Goal: Task Accomplishment & Management: Manage account settings

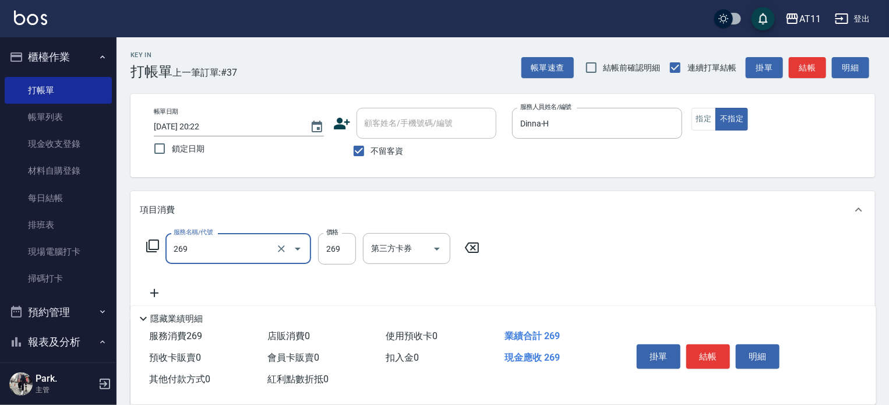
type input "一般洗剪(269)"
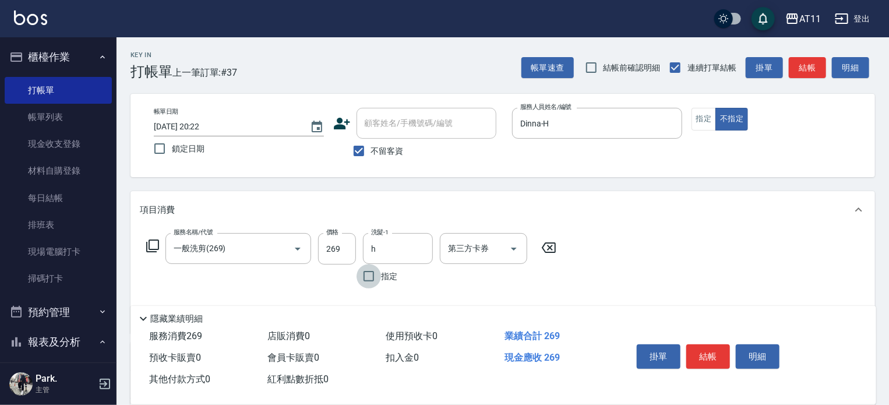
type input "Dinna-H"
click at [705, 344] on button "結帳" at bounding box center [708, 356] width 44 height 24
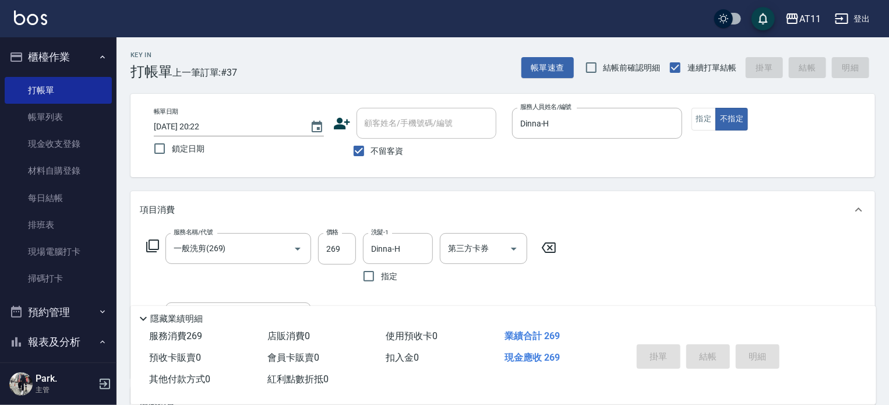
type input "2025/08/24 20:54"
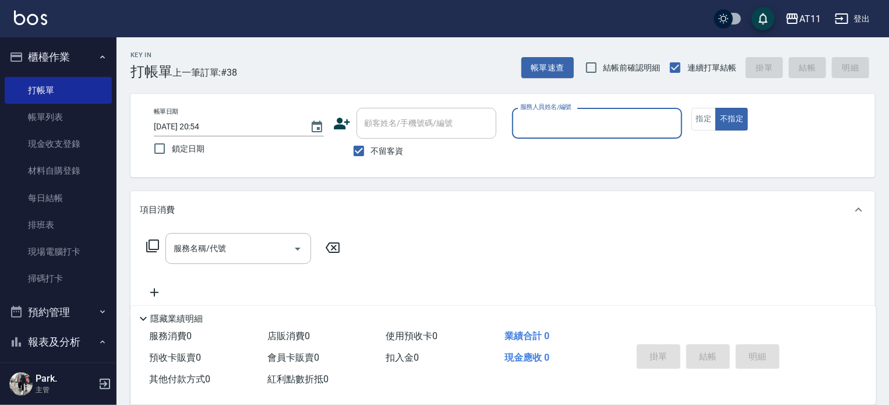
click at [56, 56] on button "櫃檯作業" at bounding box center [58, 57] width 107 height 30
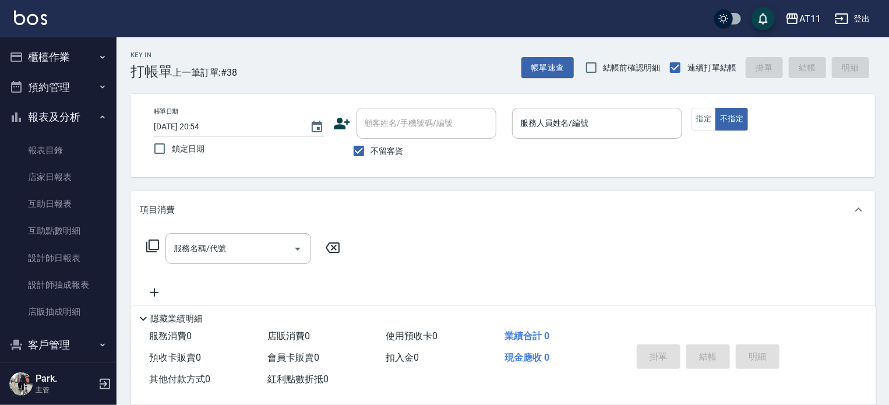
click at [57, 111] on button "報表及分析" at bounding box center [58, 117] width 107 height 30
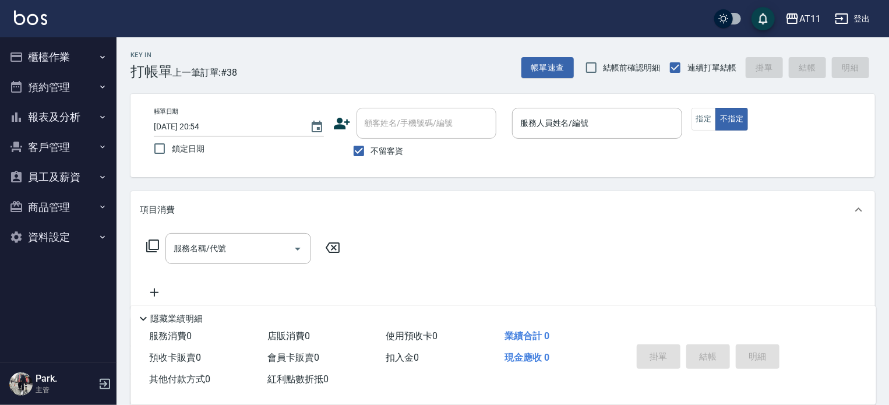
click at [55, 154] on button "客戶管理" at bounding box center [58, 147] width 107 height 30
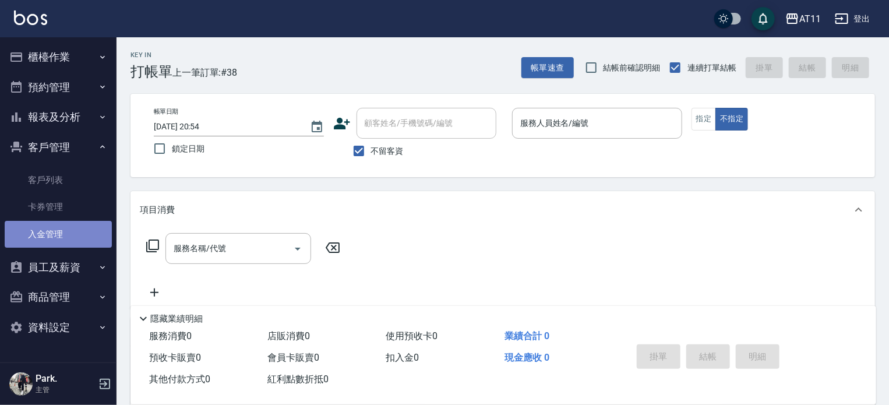
click at [62, 234] on link "入金管理" at bounding box center [58, 234] width 107 height 27
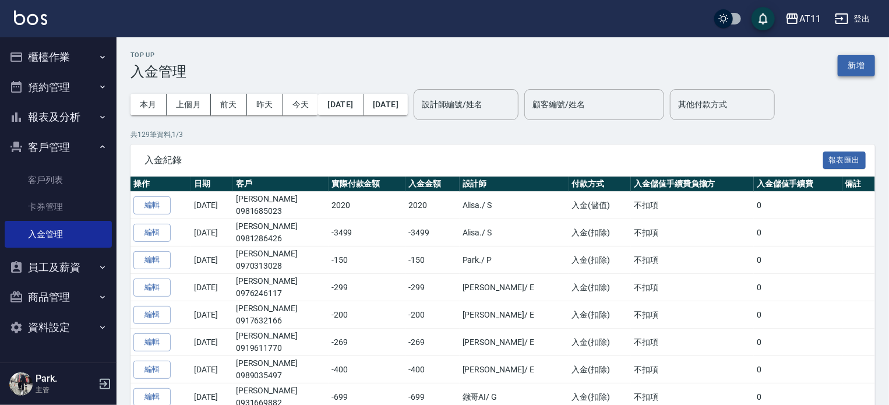
click at [862, 65] on button "新增" at bounding box center [855, 66] width 37 height 22
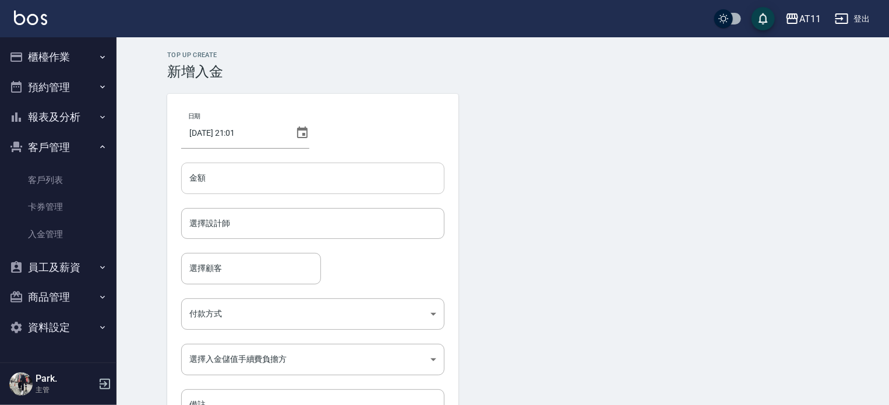
click at [288, 178] on input "金額" at bounding box center [312, 177] width 263 height 31
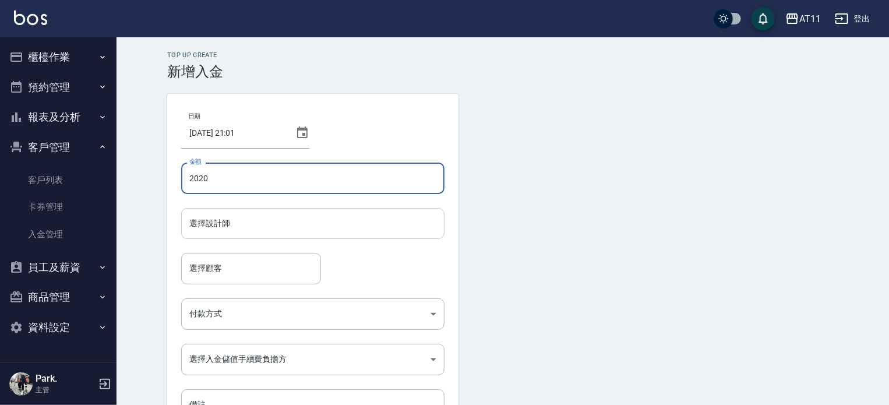
type input "2020"
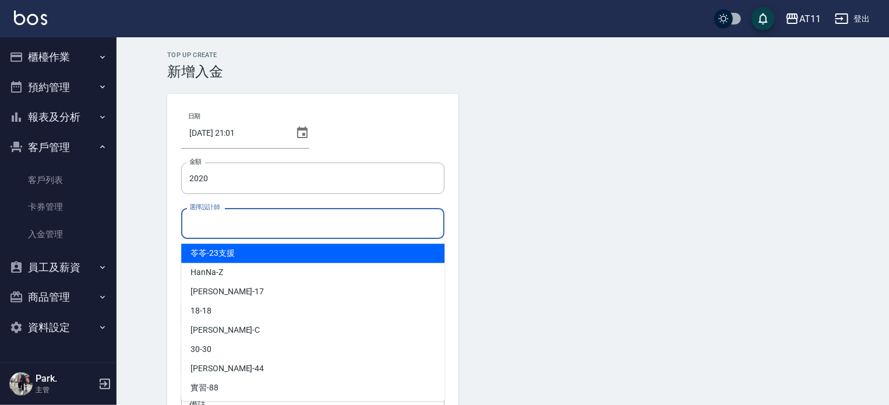
click at [259, 226] on input "選擇設計師" at bounding box center [312, 223] width 253 height 20
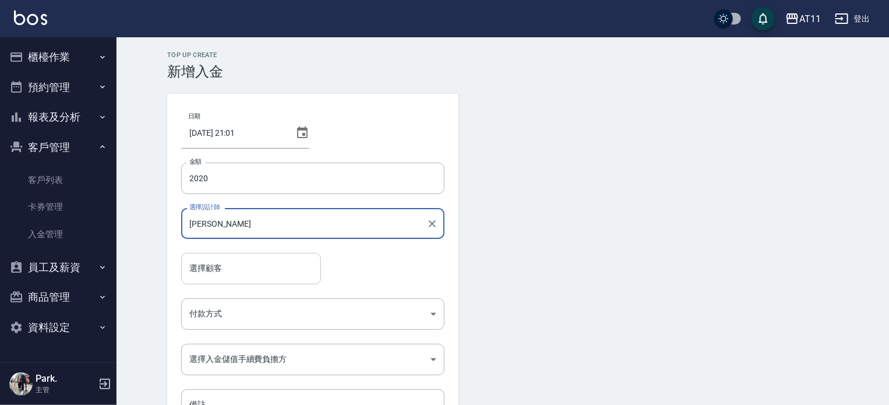
click at [254, 259] on div "選擇顧客" at bounding box center [251, 268] width 140 height 31
type input "[PERSON_NAME]-E"
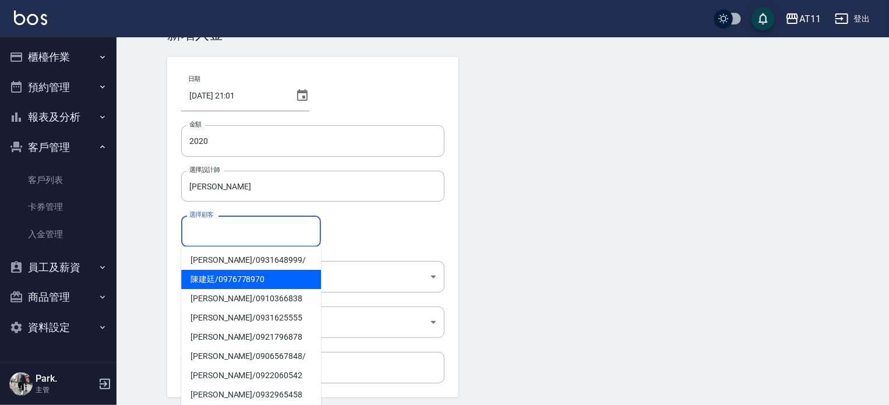
scroll to position [58, 0]
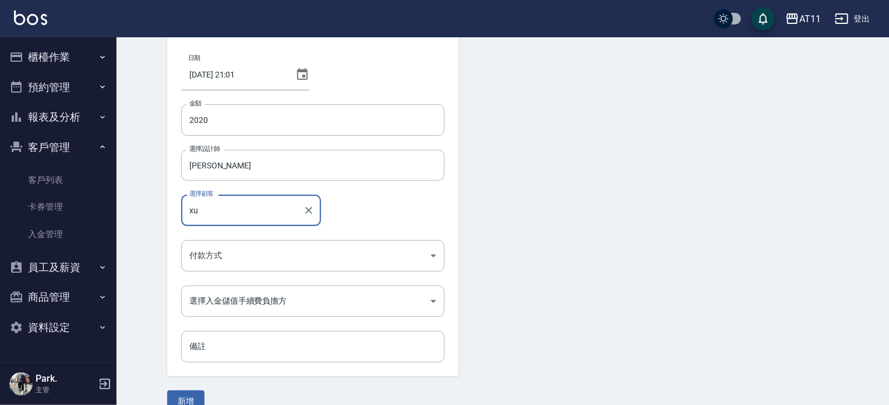
type input "x"
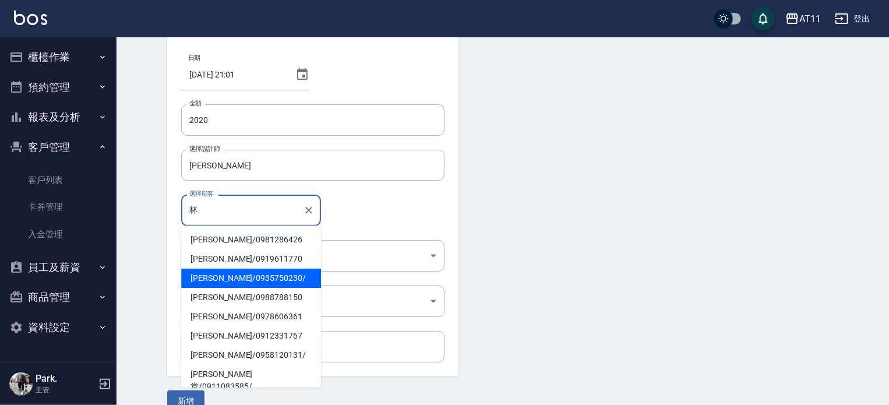
click at [209, 276] on span "林美惠 / 0935750230 /" at bounding box center [251, 277] width 140 height 19
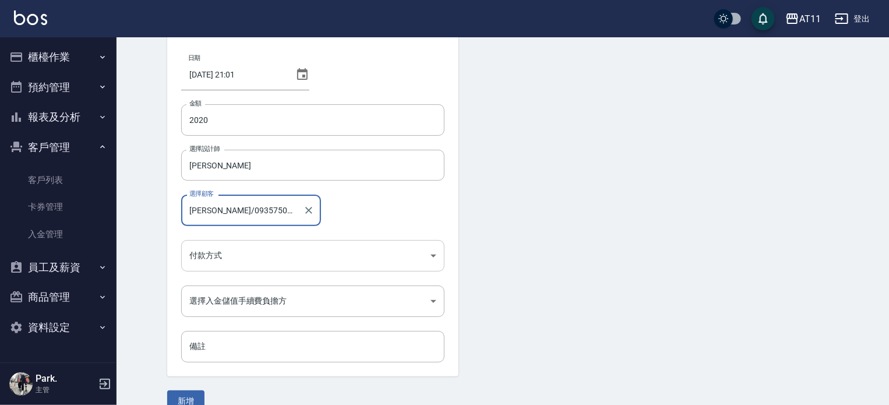
type input "林美惠/0935750230/"
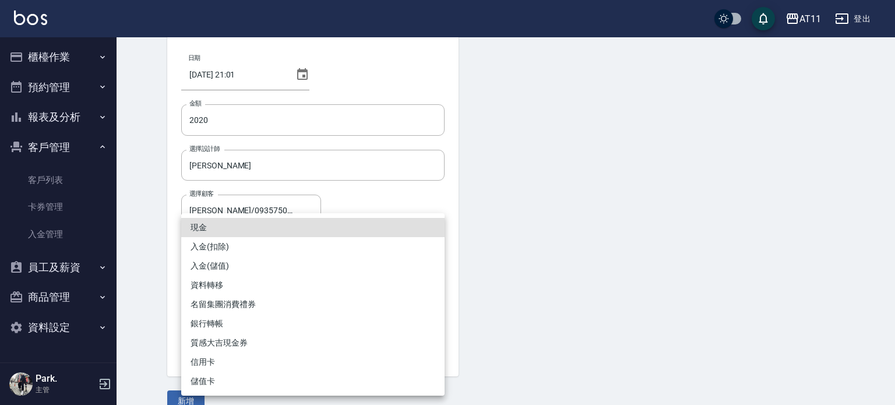
click at [239, 251] on body "AT11 登出 櫃檯作業 打帳單 帳單列表 現金收支登錄 材料自購登錄 每日結帳 排班表 現場電腦打卡 掃碼打卡 預約管理 預約管理 單日預約紀錄 單週預約紀…" at bounding box center [447, 183] width 895 height 483
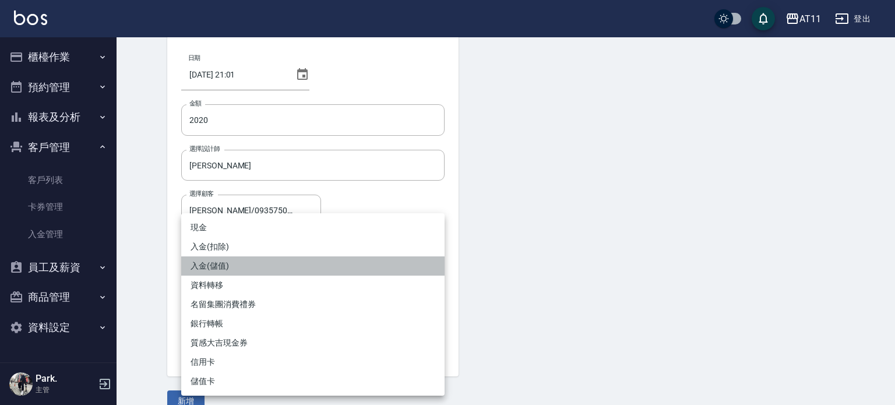
click at [239, 265] on li "入金(儲值)" at bounding box center [312, 265] width 263 height 19
type input "入金(儲值)"
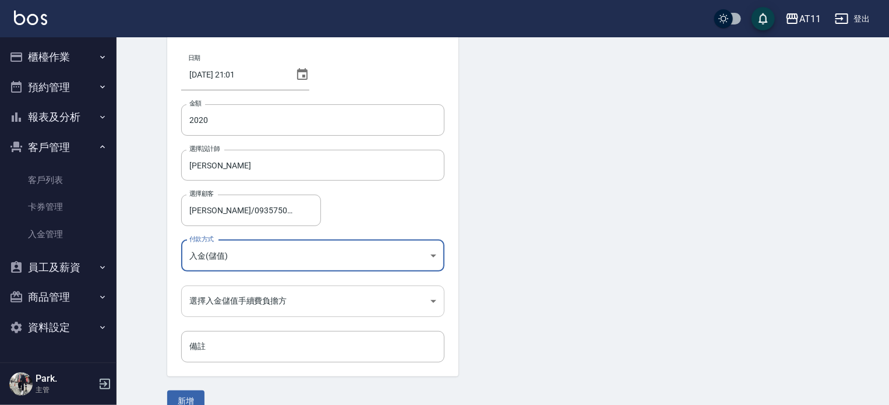
click at [276, 300] on body "AT11 登出 櫃檯作業 打帳單 帳單列表 現金收支登錄 材料自購登錄 每日結帳 排班表 現場電腦打卡 掃碼打卡 預約管理 預約管理 單日預約紀錄 單週預約紀…" at bounding box center [444, 183] width 889 height 483
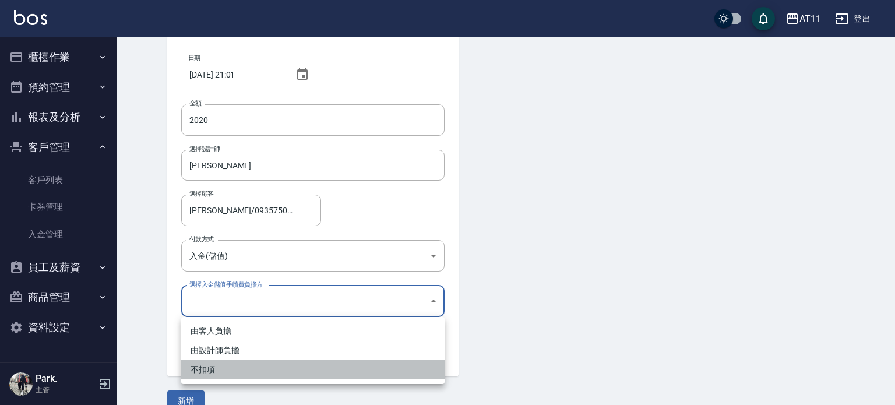
click at [271, 369] on li "不扣項" at bounding box center [312, 369] width 263 height 19
type input "WITHOUTHANDLINGFEE"
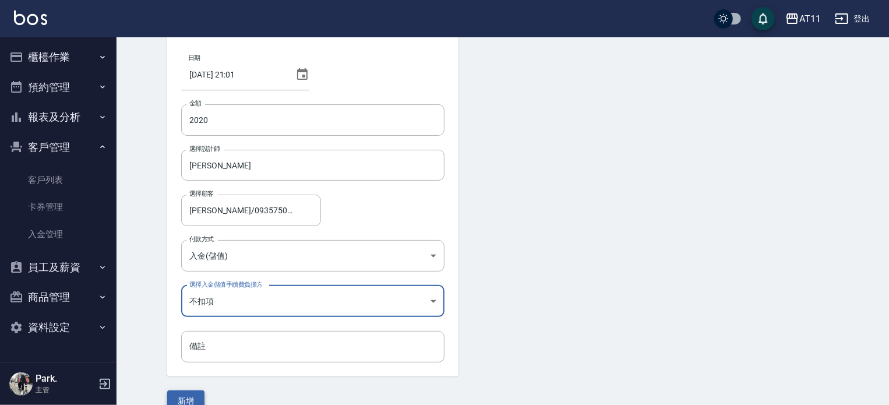
click at [186, 393] on button "新增" at bounding box center [185, 401] width 37 height 22
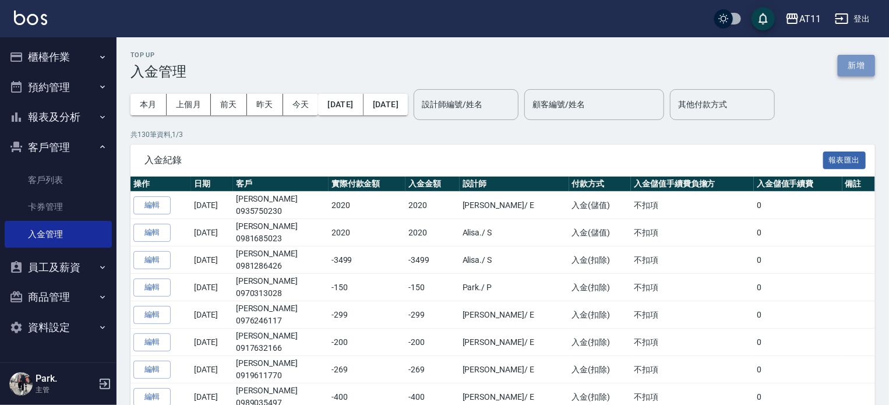
click at [858, 63] on button "新增" at bounding box center [855, 66] width 37 height 22
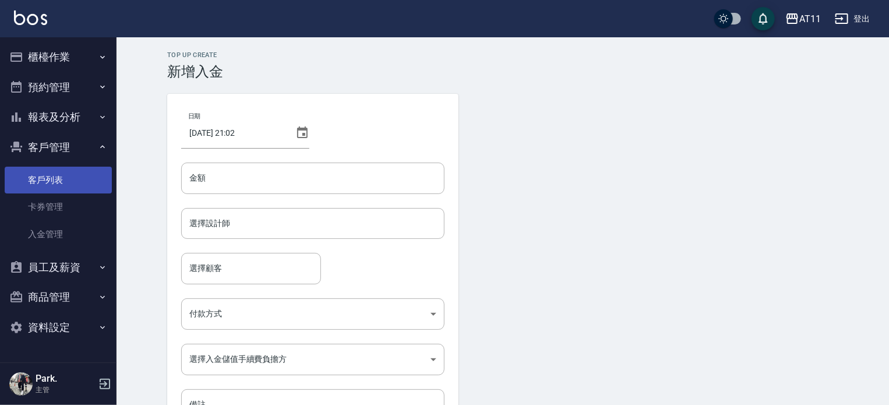
drag, startPoint x: 52, startPoint y: 176, endPoint x: 96, endPoint y: 187, distance: 44.5
click at [52, 176] on link "客戶列表" at bounding box center [58, 180] width 107 height 27
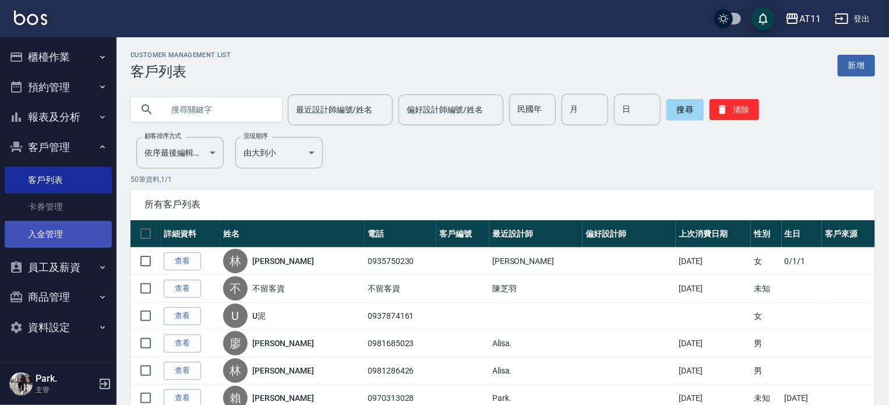
click at [77, 228] on link "入金管理" at bounding box center [58, 234] width 107 height 27
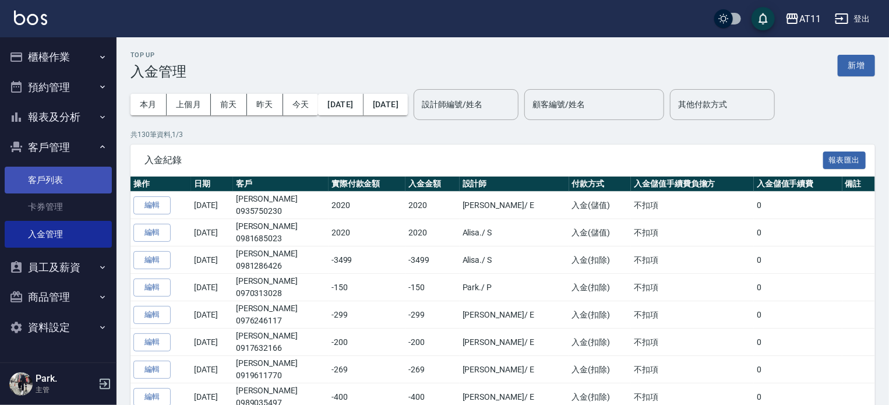
drag, startPoint x: 44, startPoint y: 182, endPoint x: 53, endPoint y: 182, distance: 8.7
click at [44, 181] on link "客戶列表" at bounding box center [58, 180] width 107 height 27
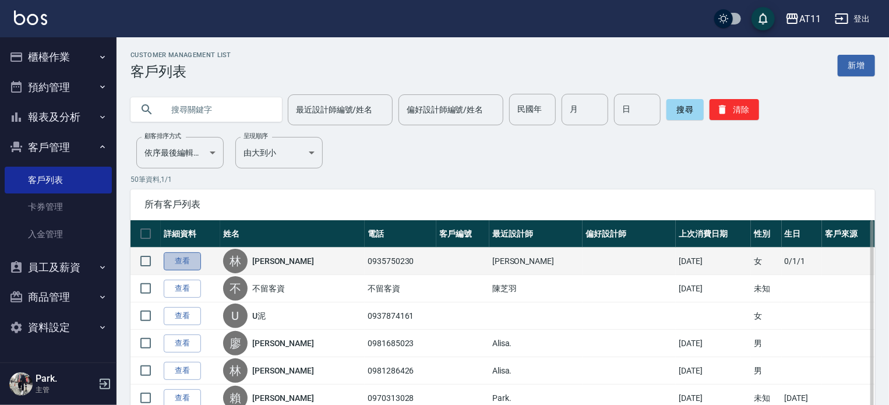
click at [187, 263] on link "查看" at bounding box center [182, 261] width 37 height 18
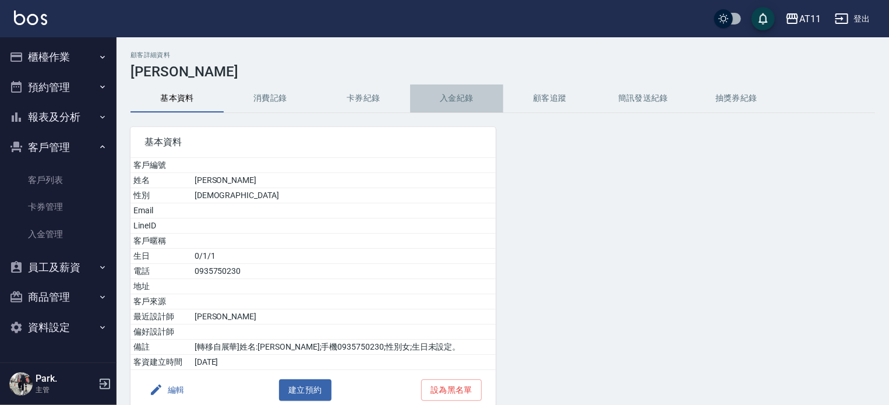
click at [461, 93] on button "入金紀錄" at bounding box center [456, 98] width 93 height 28
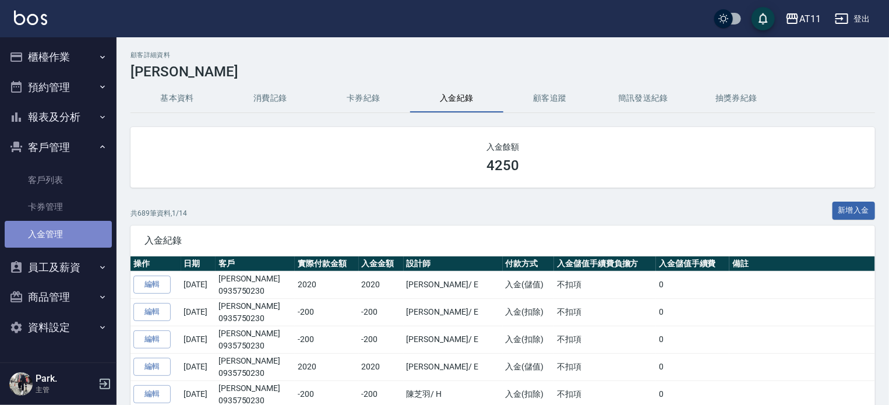
click at [46, 233] on link "入金管理" at bounding box center [58, 234] width 107 height 27
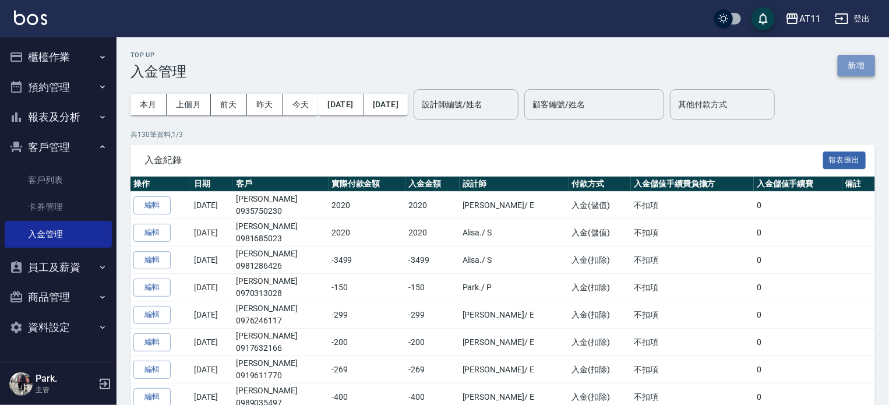
click at [860, 66] on button "新增" at bounding box center [855, 66] width 37 height 22
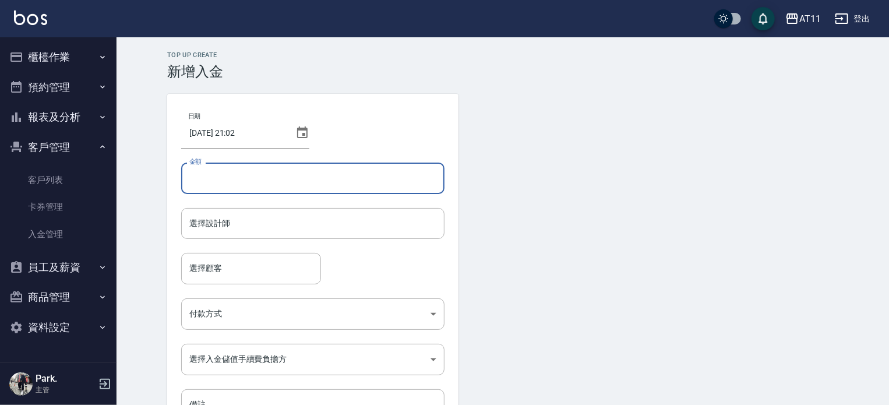
click at [387, 171] on input "金額" at bounding box center [312, 177] width 263 height 31
type input "-200"
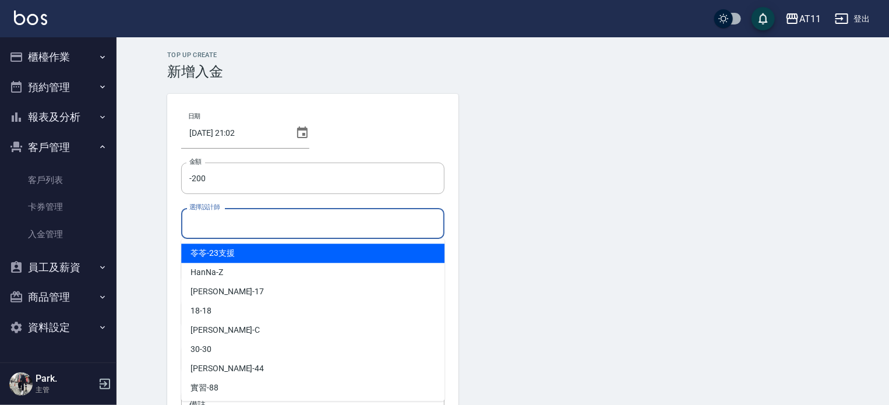
click at [395, 225] on input "選擇設計師" at bounding box center [312, 223] width 253 height 20
type input "ㄍ"
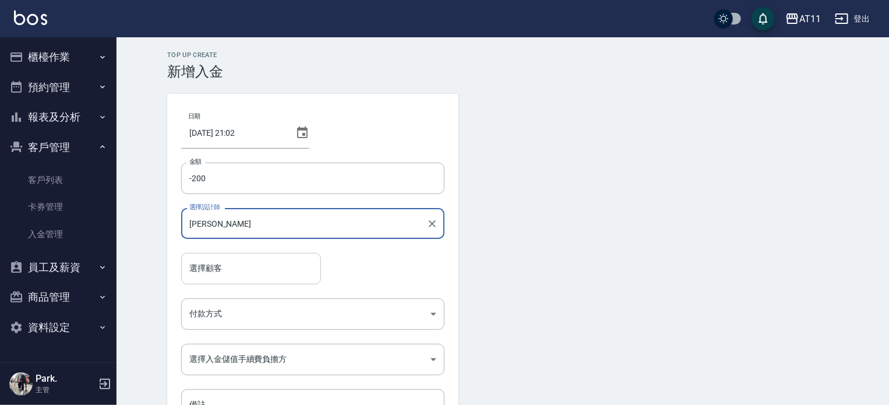
type input "[PERSON_NAME]-E"
drag, startPoint x: 274, startPoint y: 270, endPoint x: 263, endPoint y: 271, distance: 11.1
click at [274, 271] on input "選擇顧客" at bounding box center [250, 268] width 129 height 20
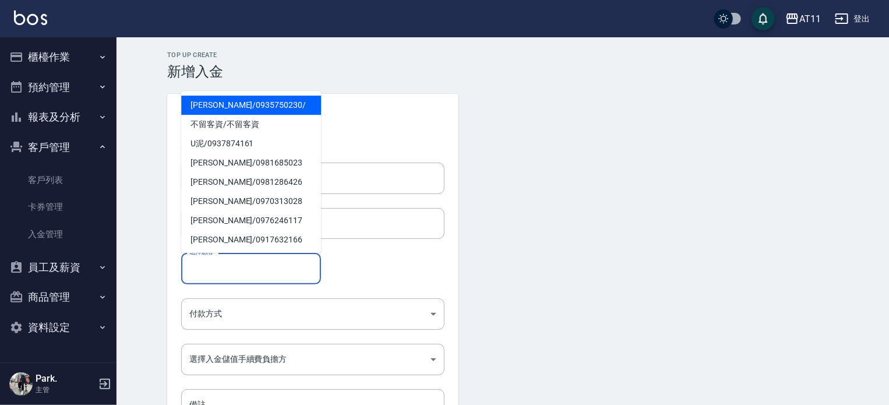
click at [269, 107] on span "林美惠 / 0935750230 /" at bounding box center [251, 105] width 140 height 19
type input "林美惠/0935750230/"
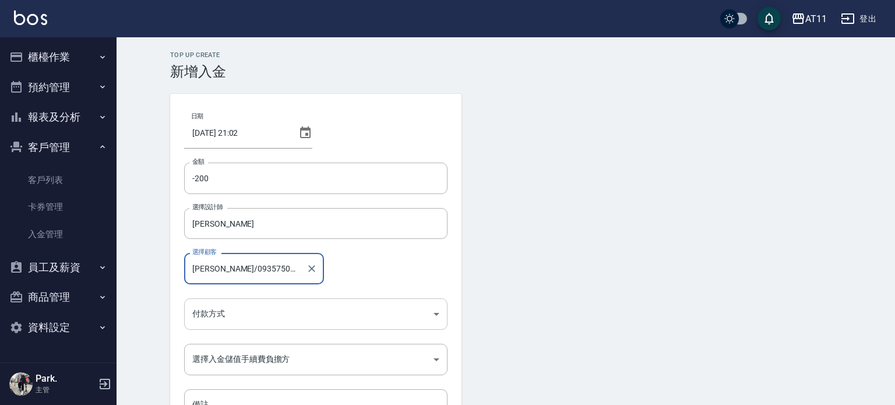
click at [288, 314] on body "AT11 登出 櫃檯作業 打帳單 帳單列表 現金收支登錄 材料自購登錄 每日結帳 排班表 現場電腦打卡 掃碼打卡 預約管理 預約管理 單日預約紀錄 單週預約紀…" at bounding box center [447, 241] width 895 height 483
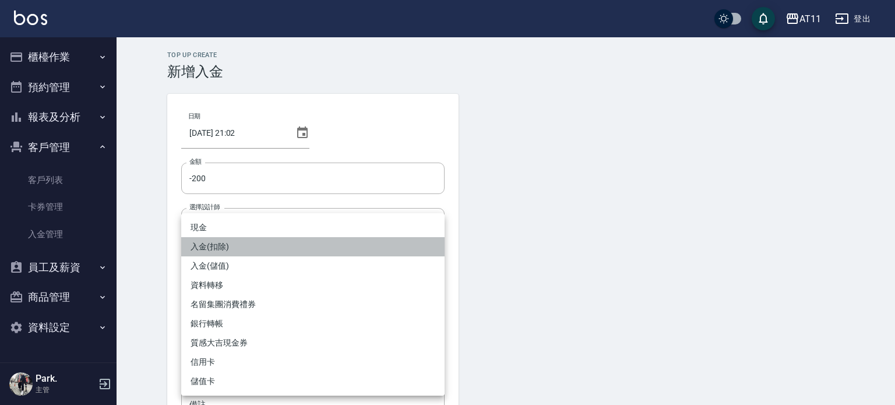
click at [288, 246] on li "入金(扣除)" at bounding box center [312, 246] width 263 height 19
type input "入金(扣除)"
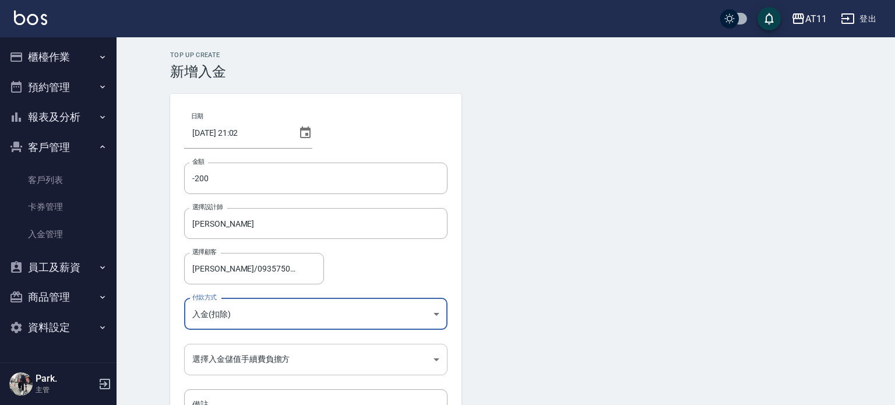
click at [277, 360] on body "AT11 登出 櫃檯作業 打帳單 帳單列表 現金收支登錄 材料自購登錄 每日結帳 排班表 現場電腦打卡 掃碼打卡 預約管理 預約管理 單日預約紀錄 單週預約紀…" at bounding box center [447, 241] width 895 height 483
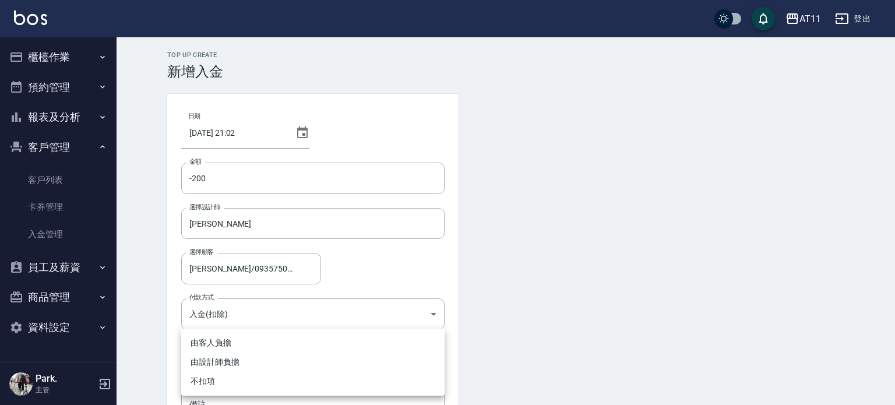
click at [268, 381] on li "不扣項" at bounding box center [312, 381] width 263 height 19
type input "WITHOUTHANDLINGFEE"
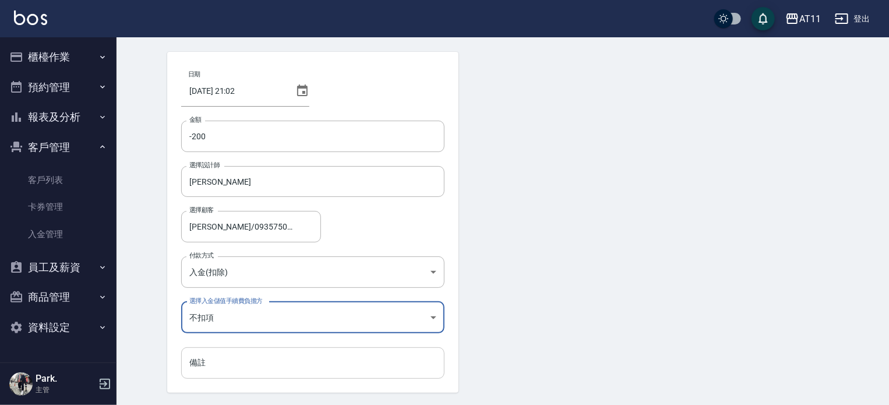
scroll to position [79, 0]
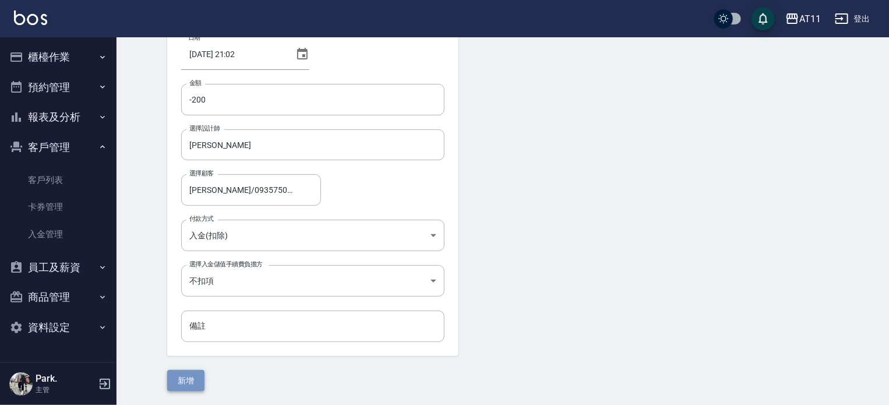
click at [196, 380] on button "新增" at bounding box center [185, 381] width 37 height 22
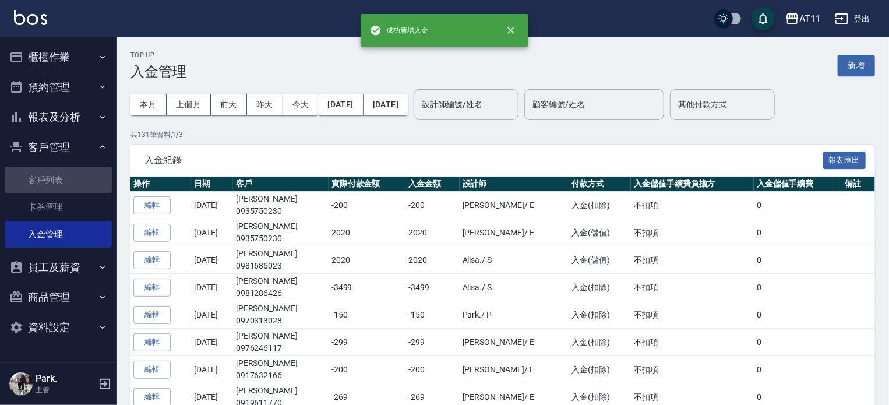
drag, startPoint x: 51, startPoint y: 179, endPoint x: 112, endPoint y: 204, distance: 66.1
click at [52, 179] on link "客戶列表" at bounding box center [58, 180] width 107 height 27
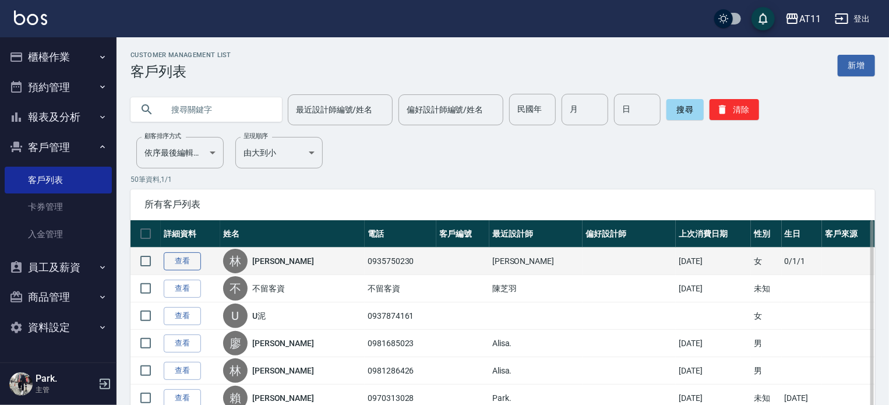
click at [180, 259] on link "查看" at bounding box center [182, 261] width 37 height 18
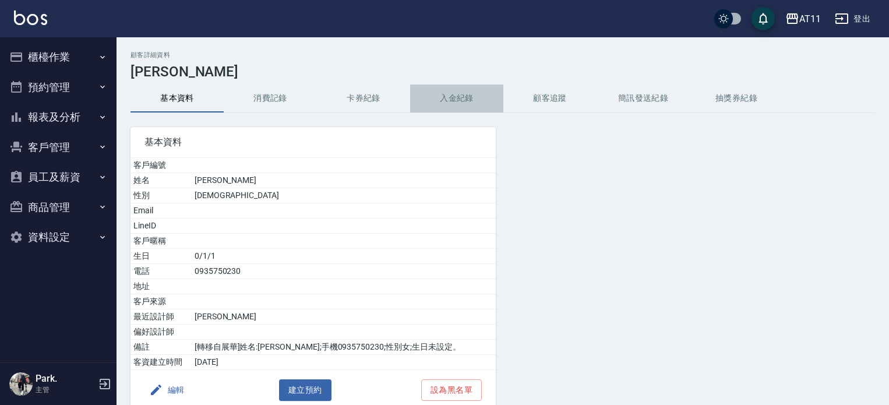
click at [459, 95] on button "入金紀錄" at bounding box center [456, 98] width 93 height 28
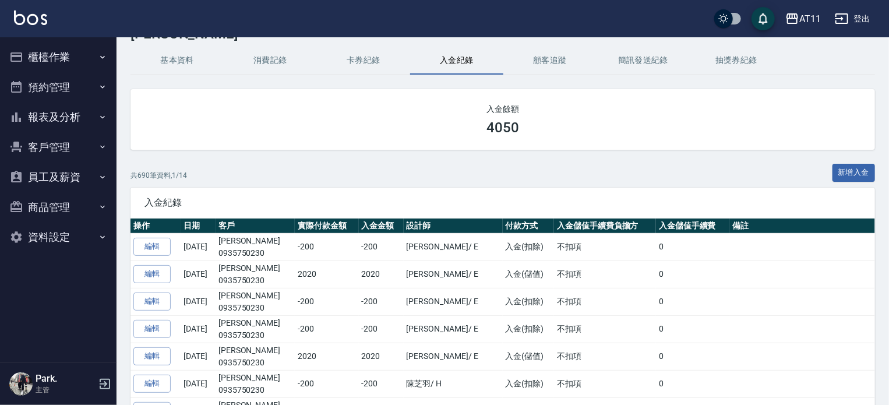
scroll to position [58, 0]
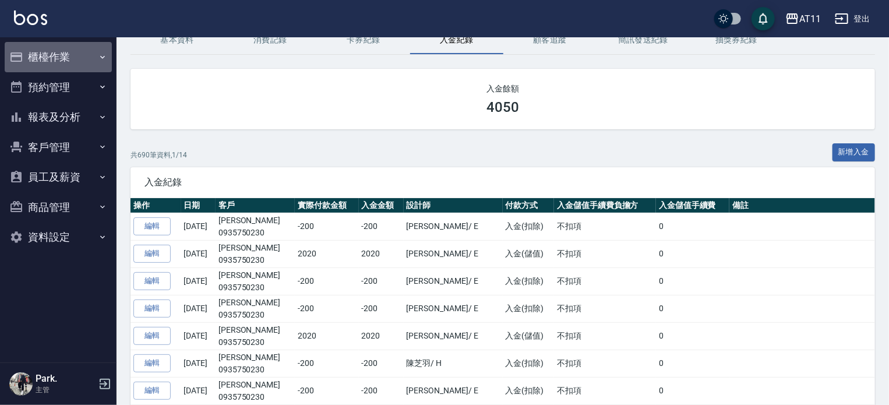
click at [48, 50] on button "櫃檯作業" at bounding box center [58, 57] width 107 height 30
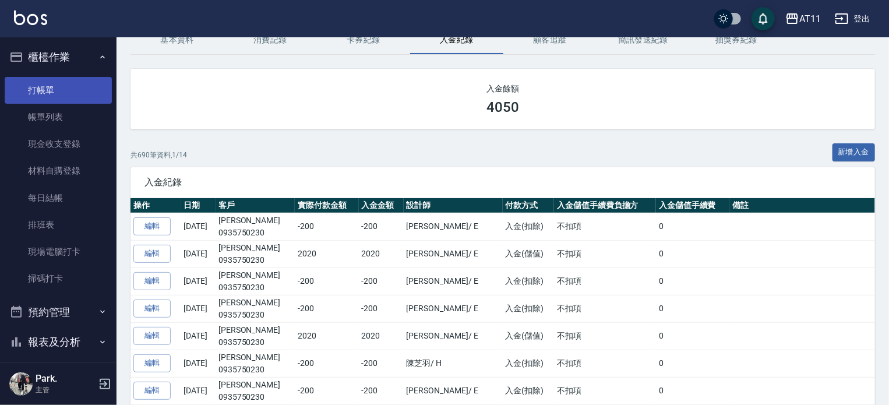
click at [55, 90] on link "打帳單" at bounding box center [58, 90] width 107 height 27
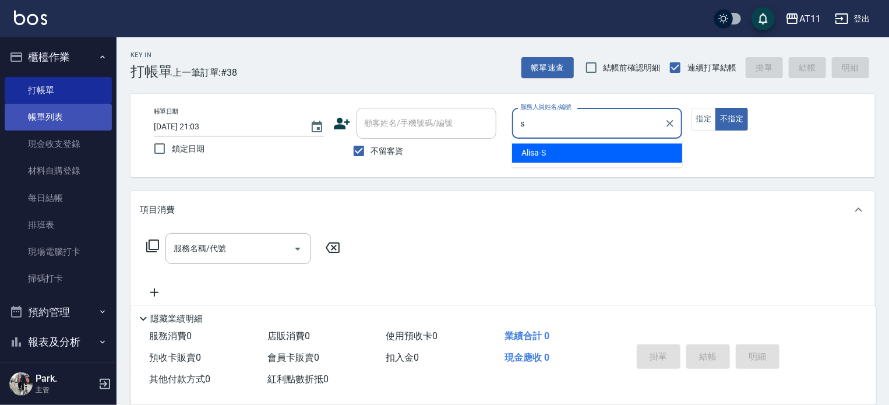
type input "Alisa-S"
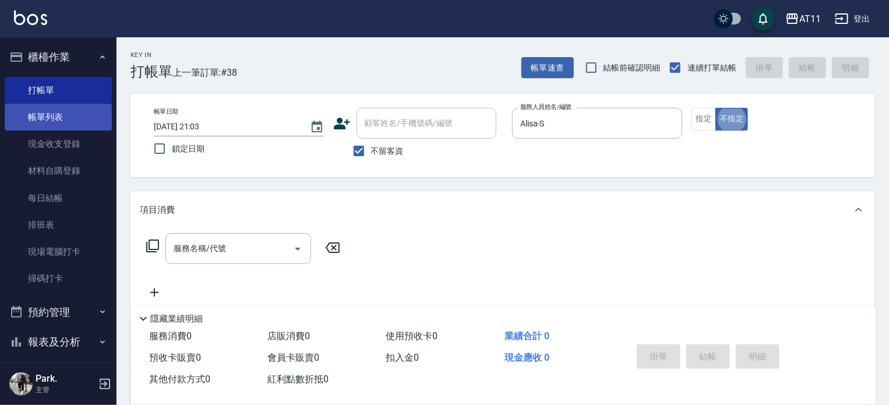
type button "false"
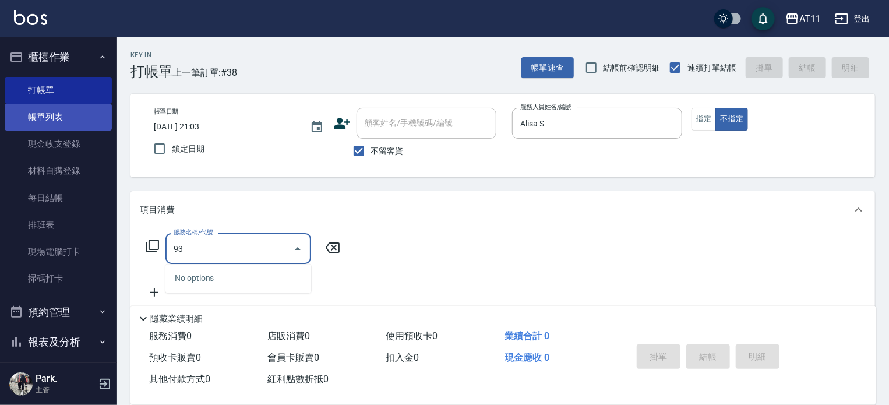
type input "9"
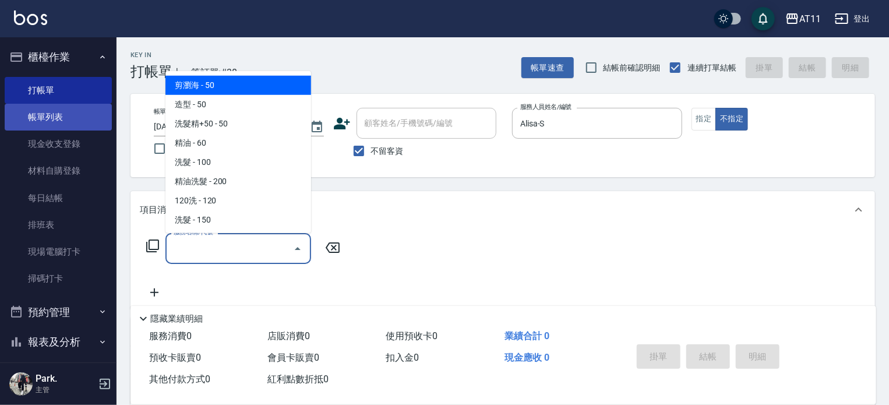
type input "2"
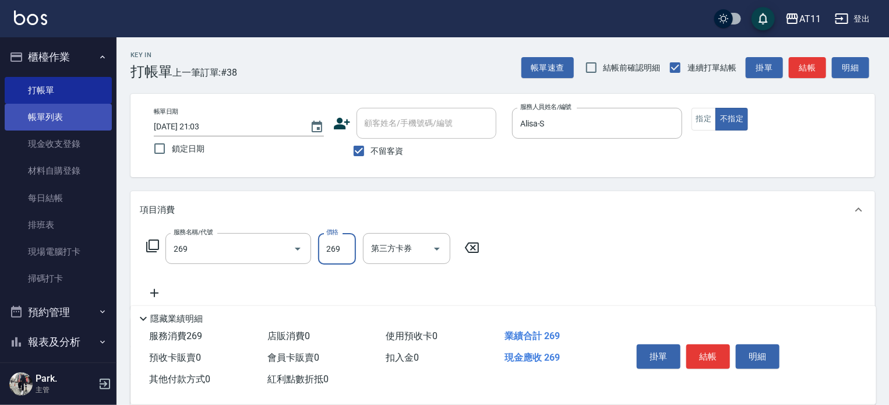
type input "一般洗剪(269)"
type input "399"
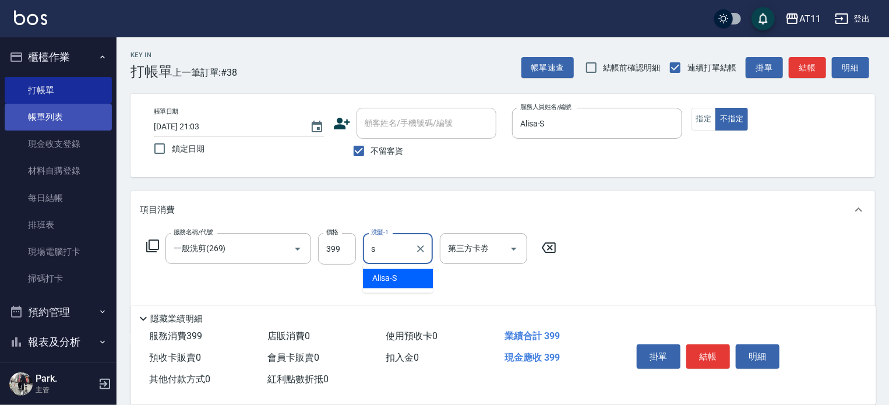
type input "Alisa-S"
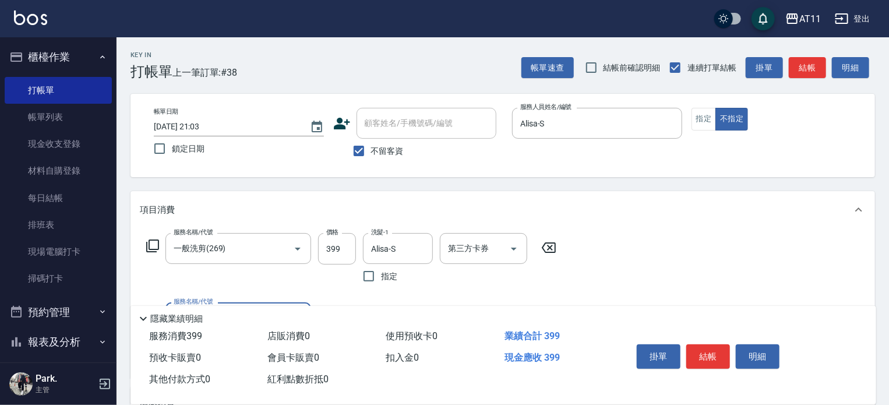
click at [706, 355] on button "結帳" at bounding box center [708, 356] width 44 height 24
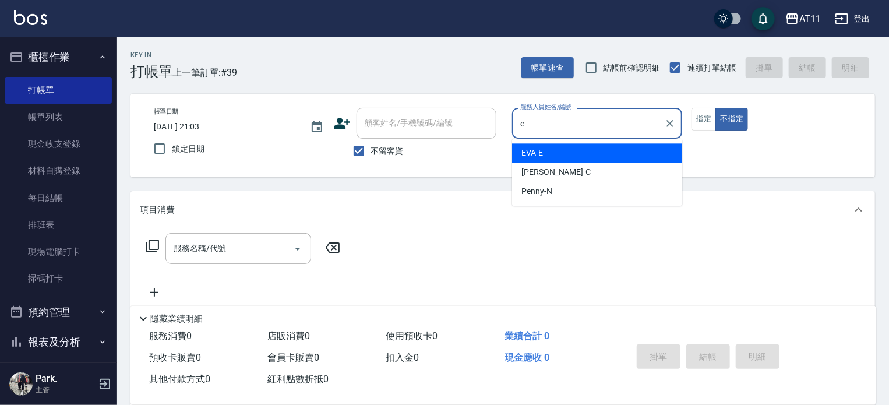
type input "[PERSON_NAME]-E"
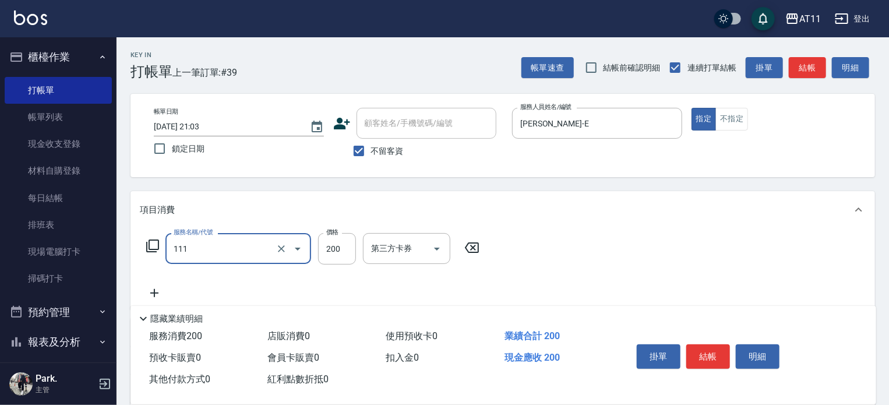
type input "精油洗髮(111)"
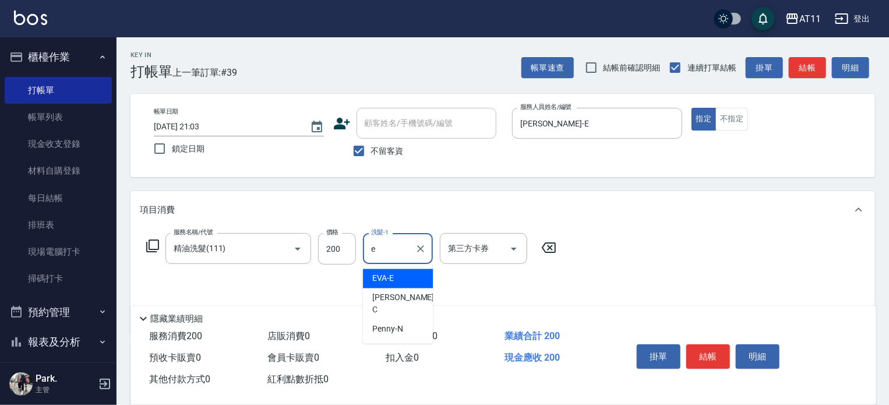
type input "[PERSON_NAME]-E"
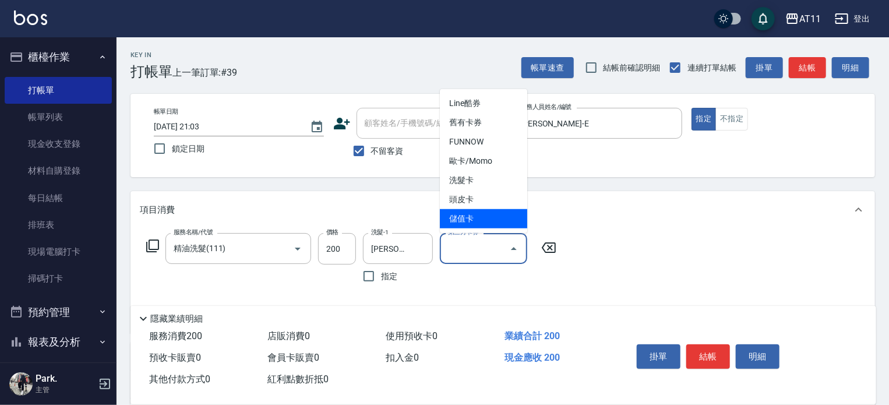
type input "儲值卡"
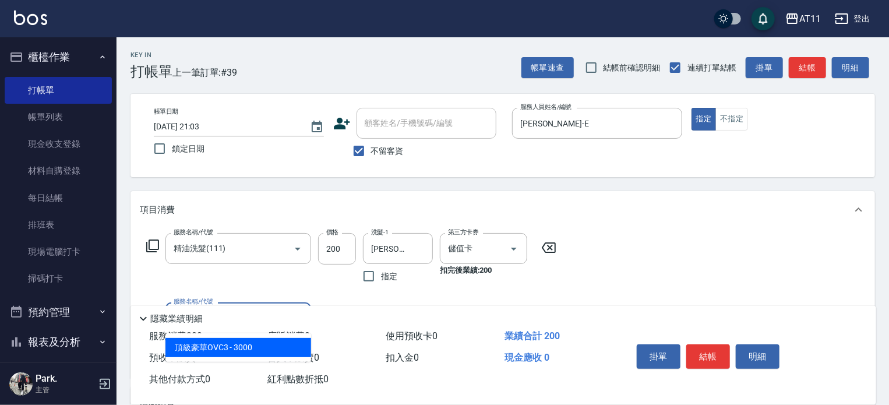
type input "頂級豪華OVC3(3000)"
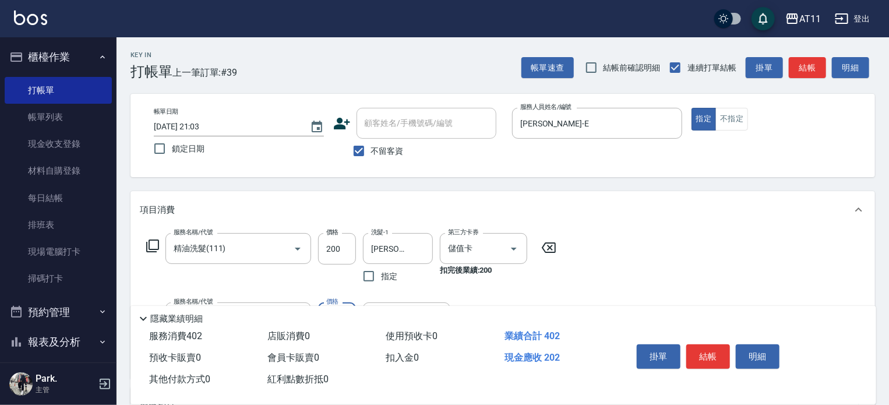
type input "2020"
click at [708, 356] on button "結帳" at bounding box center [708, 356] width 44 height 24
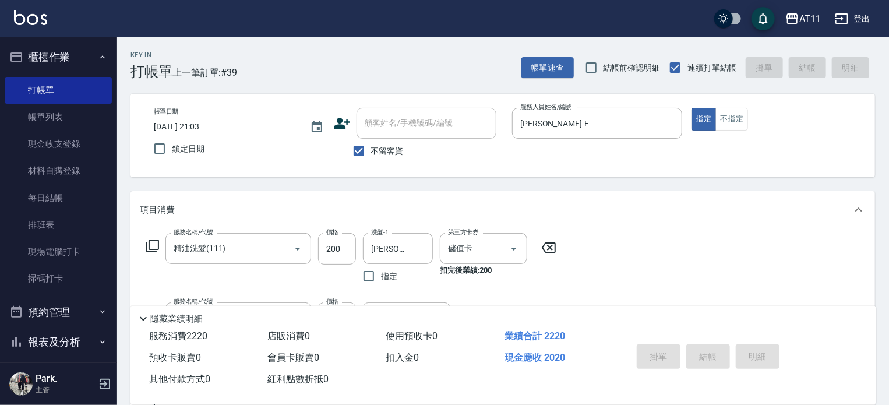
type input "[DATE] 21:04"
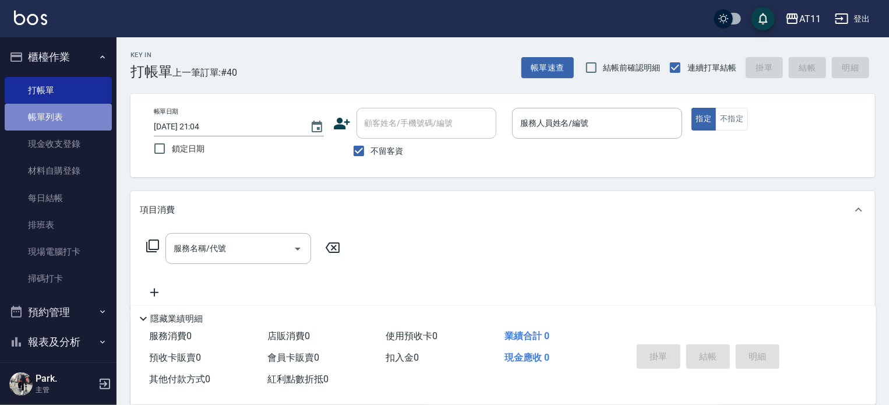
click at [61, 115] on link "帳單列表" at bounding box center [58, 117] width 107 height 27
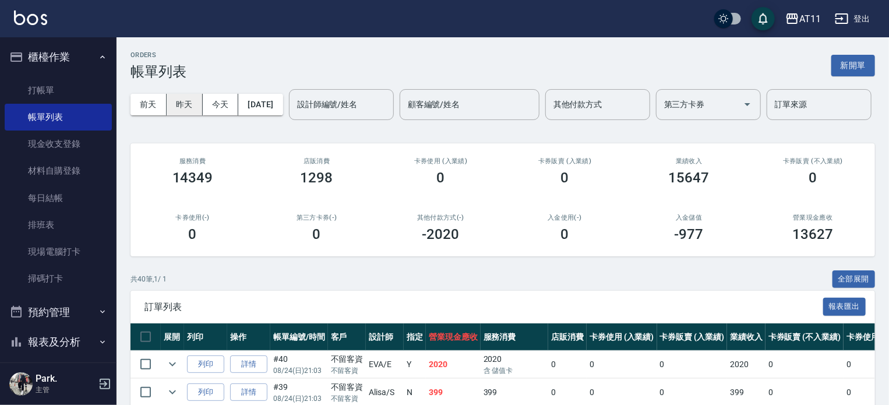
click at [183, 106] on button "昨天" at bounding box center [185, 105] width 36 height 22
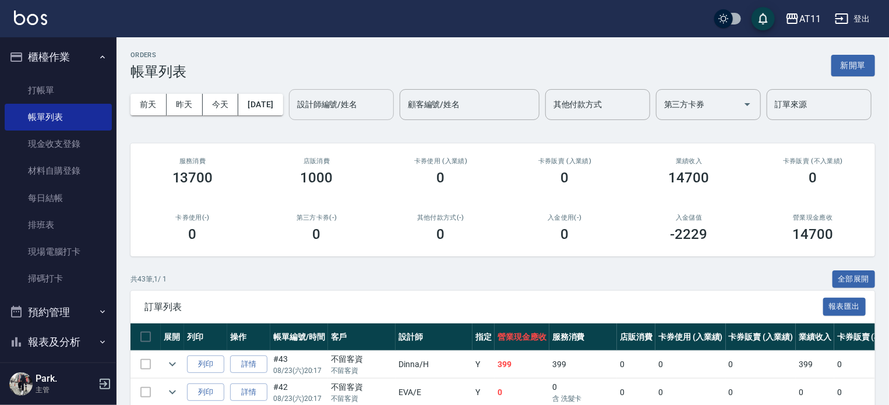
click at [294, 115] on input "設計師編號/姓名" at bounding box center [341, 104] width 94 height 20
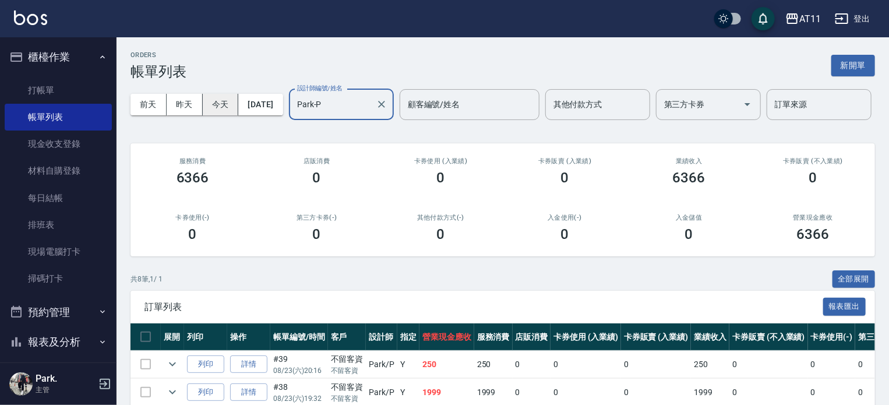
type input "Park-P"
click at [223, 106] on button "今天" at bounding box center [221, 105] width 36 height 22
drag, startPoint x: 226, startPoint y: 149, endPoint x: 242, endPoint y: 152, distance: 16.7
click at [376, 110] on icon "Clear" at bounding box center [382, 104] width 12 height 12
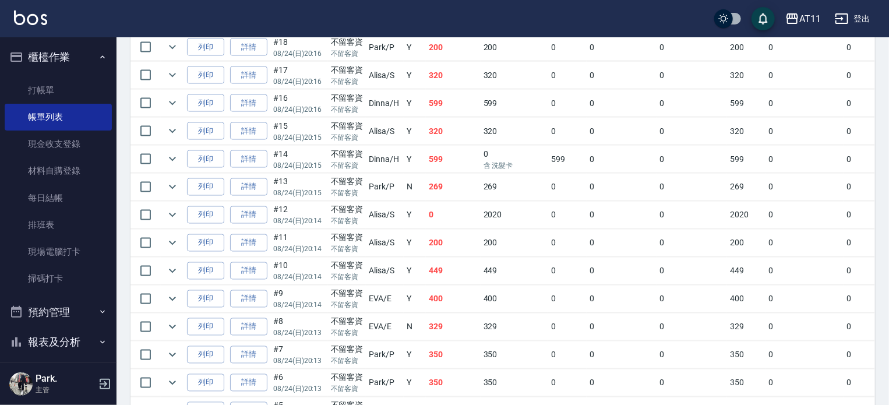
scroll to position [990, 0]
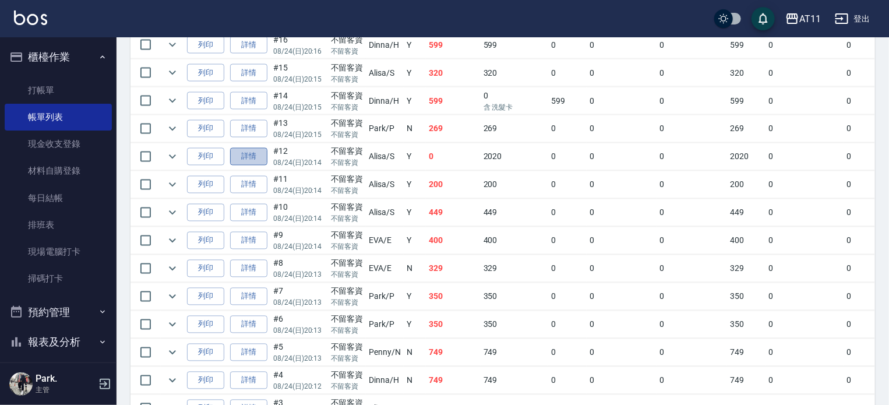
click at [255, 166] on link "詳情" at bounding box center [248, 157] width 37 height 18
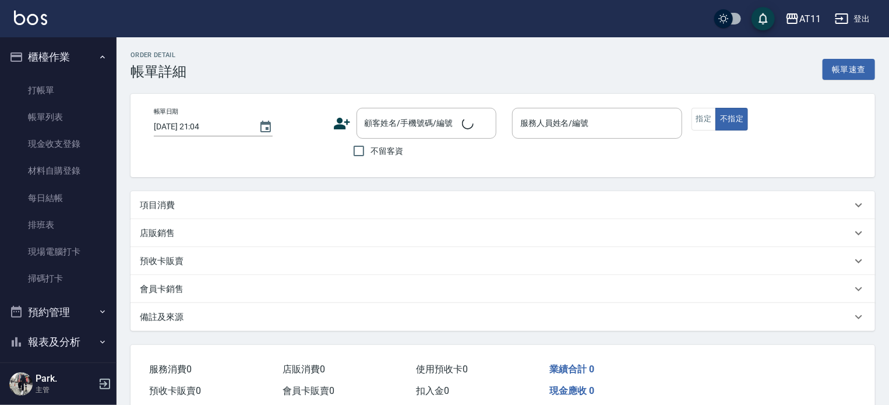
type input "[DATE] 20:14"
checkbox input "true"
type input "Alisa-S"
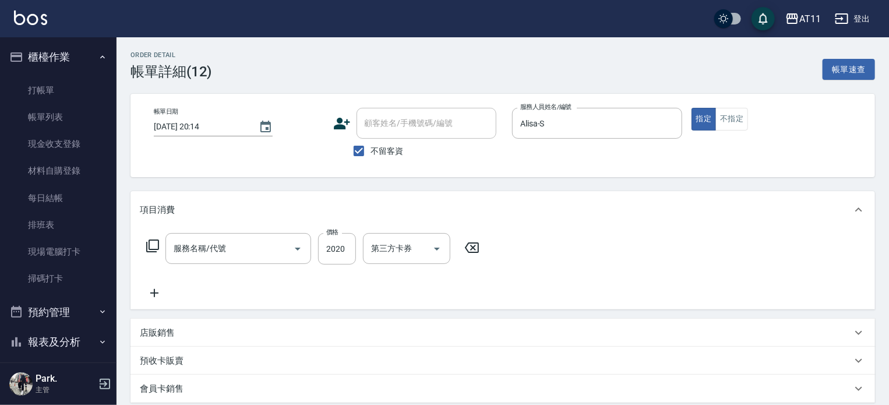
scroll to position [216, 0]
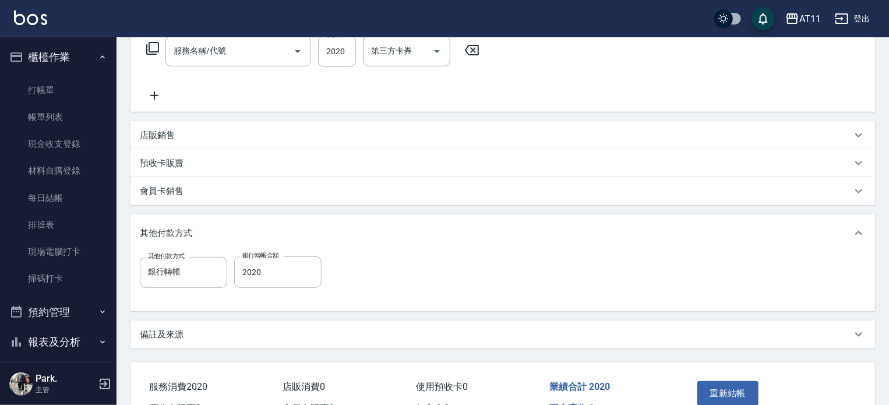
type input "頂級豪華OVC3(3000)"
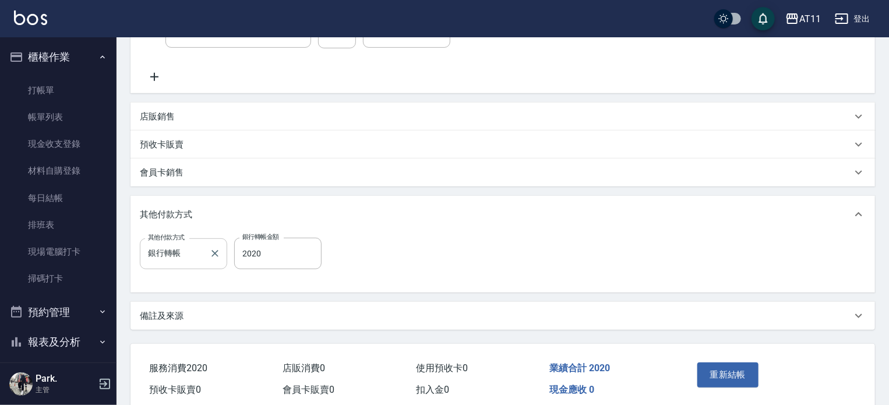
click at [196, 256] on input "銀行轉帳" at bounding box center [174, 253] width 59 height 20
click at [214, 286] on div "其他付款方式 銀行轉帳 其他付款方式 銀行轉帳金額 2020 銀行轉帳金額" at bounding box center [502, 262] width 744 height 59
click at [739, 381] on button "重新結帳" at bounding box center [728, 374] width 62 height 24
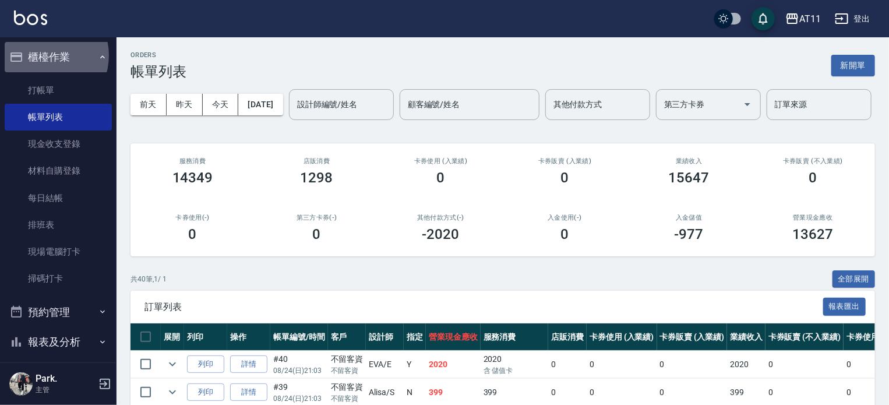
drag, startPoint x: 42, startPoint y: 55, endPoint x: 50, endPoint y: 66, distance: 13.4
click at [42, 55] on button "櫃檯作業" at bounding box center [58, 57] width 107 height 30
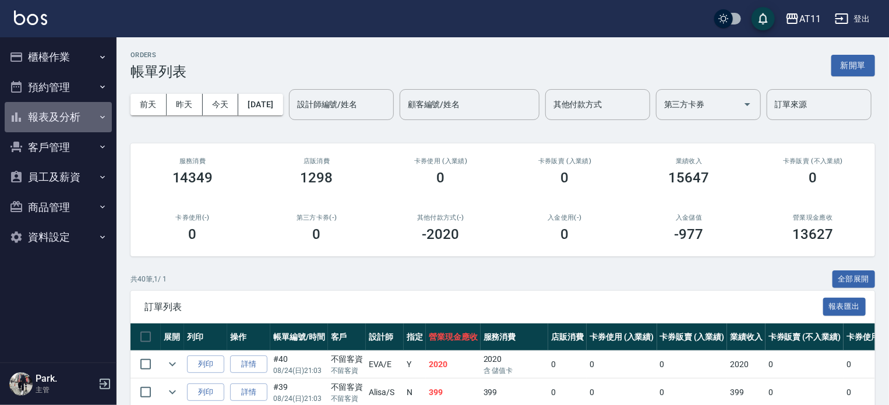
click at [58, 116] on button "報表及分析" at bounding box center [58, 117] width 107 height 30
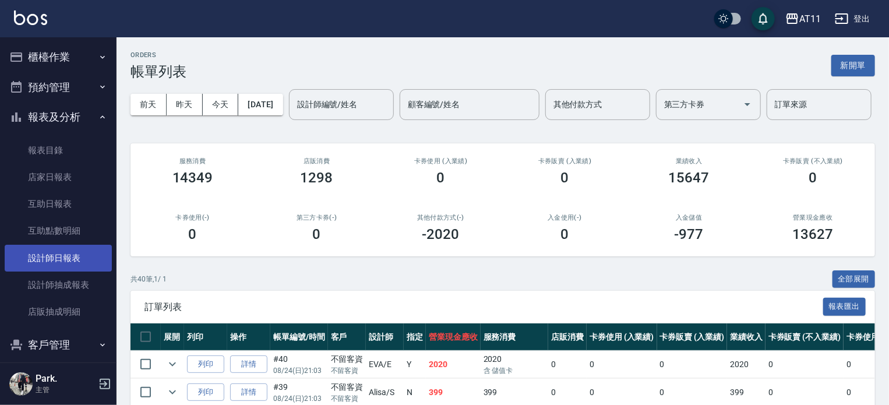
drag, startPoint x: 73, startPoint y: 262, endPoint x: 84, endPoint y: 264, distance: 10.7
click at [73, 263] on link "設計師日報表" at bounding box center [58, 258] width 107 height 27
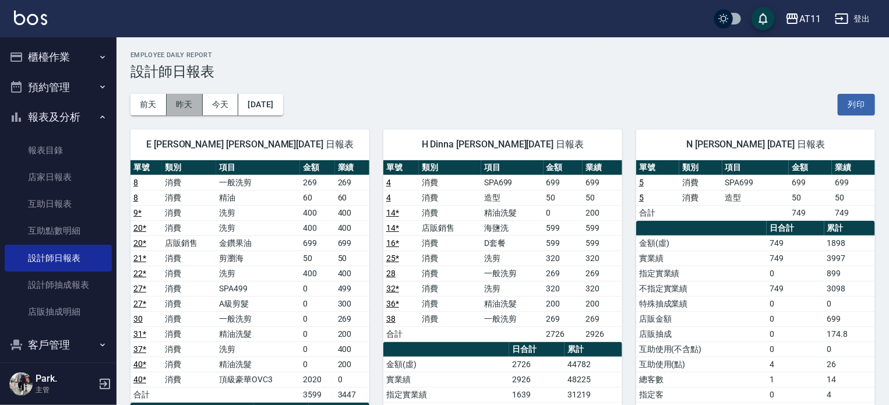
click at [190, 104] on button "昨天" at bounding box center [185, 105] width 36 height 22
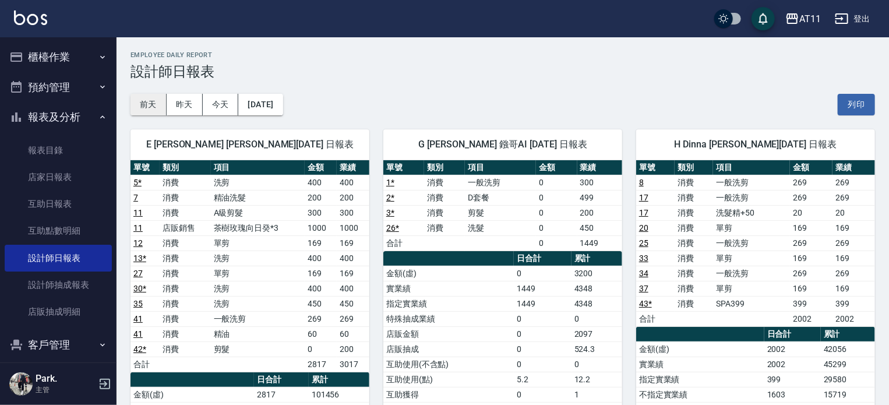
click at [156, 101] on button "前天" at bounding box center [148, 105] width 36 height 22
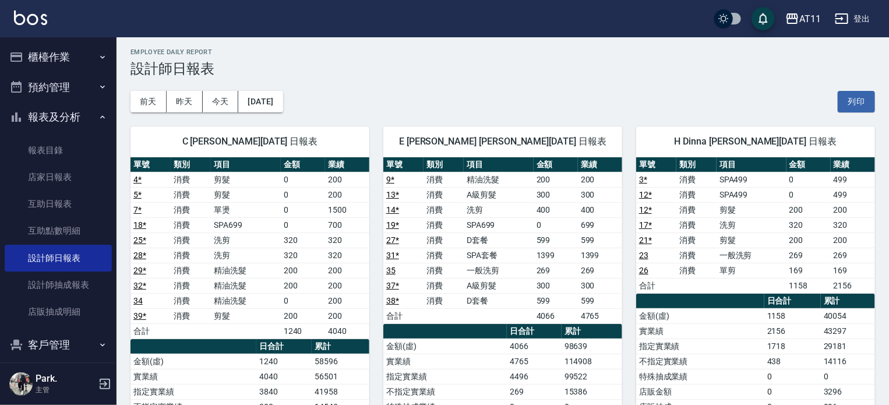
scroll to position [58, 0]
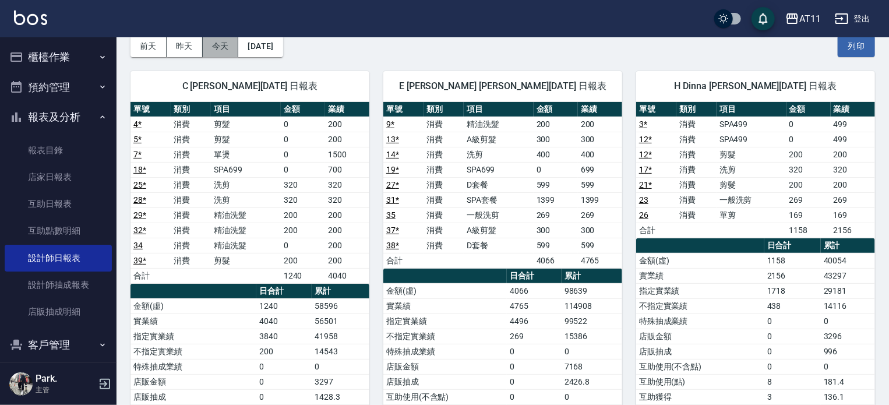
click at [226, 46] on button "今天" at bounding box center [221, 47] width 36 height 22
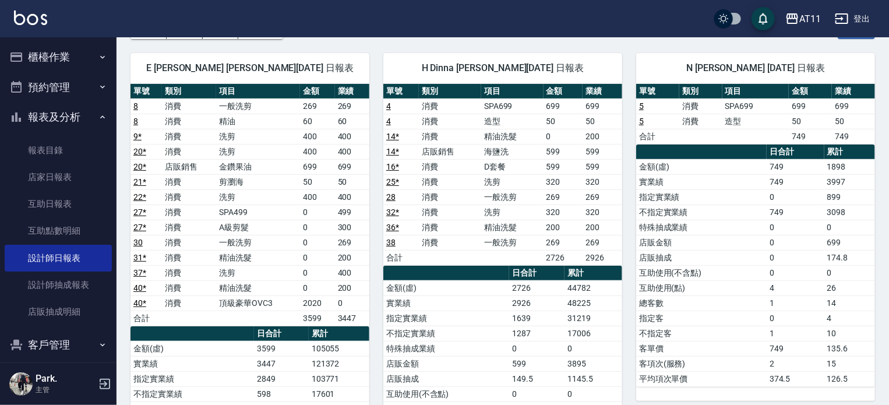
scroll to position [58, 0]
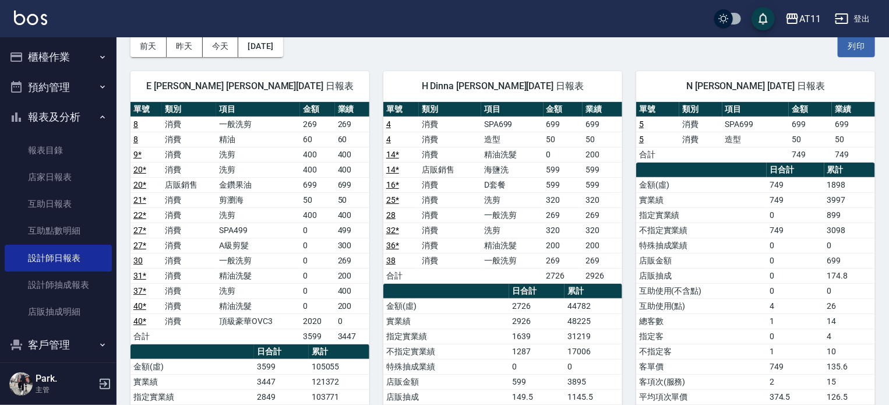
click at [69, 55] on button "櫃檯作業" at bounding box center [58, 57] width 107 height 30
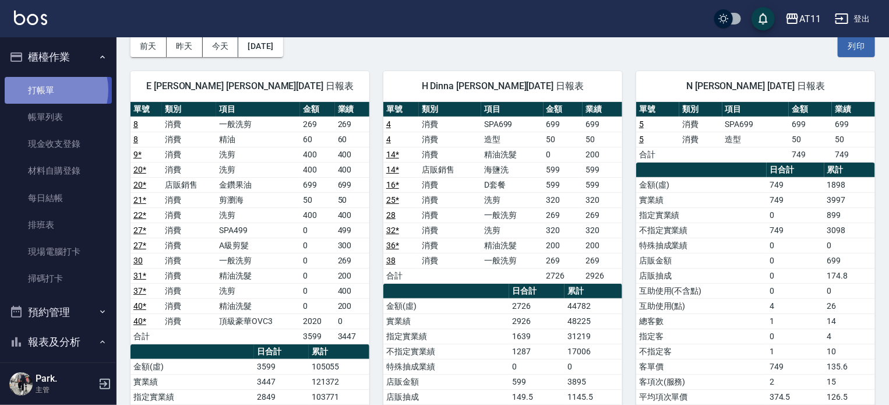
click at [46, 90] on link "打帳單" at bounding box center [58, 90] width 107 height 27
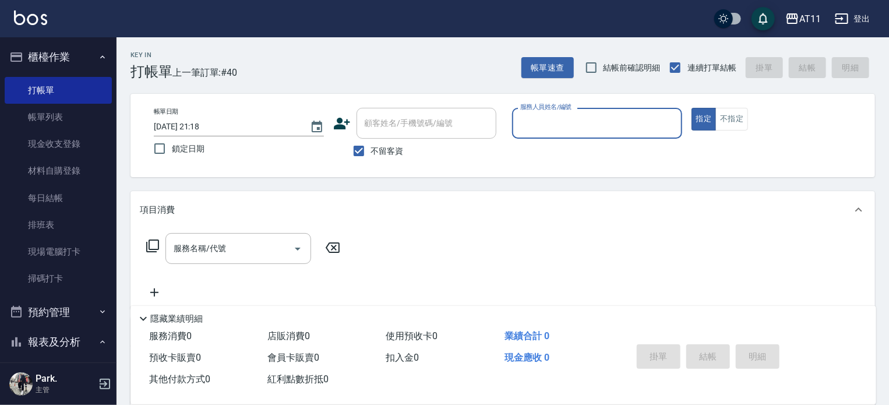
type input "ㄍ"
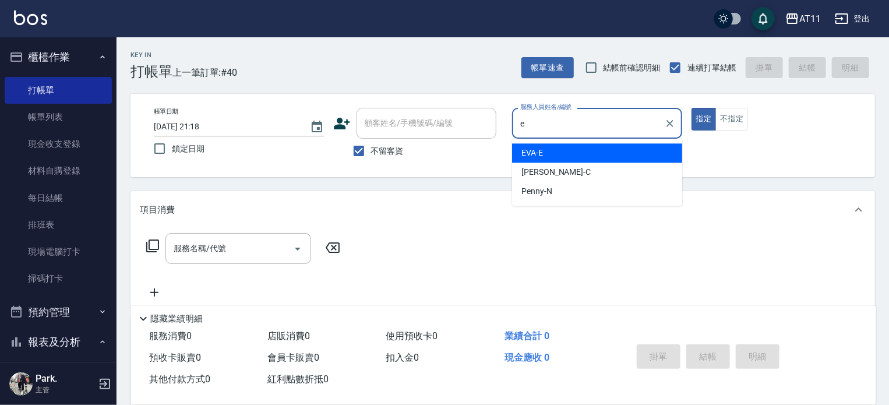
type input "[PERSON_NAME]-E"
type button "true"
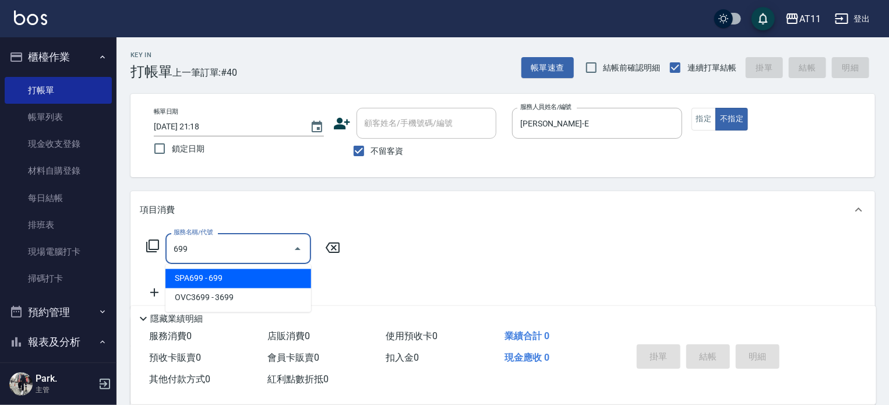
type input "SPA699(699)"
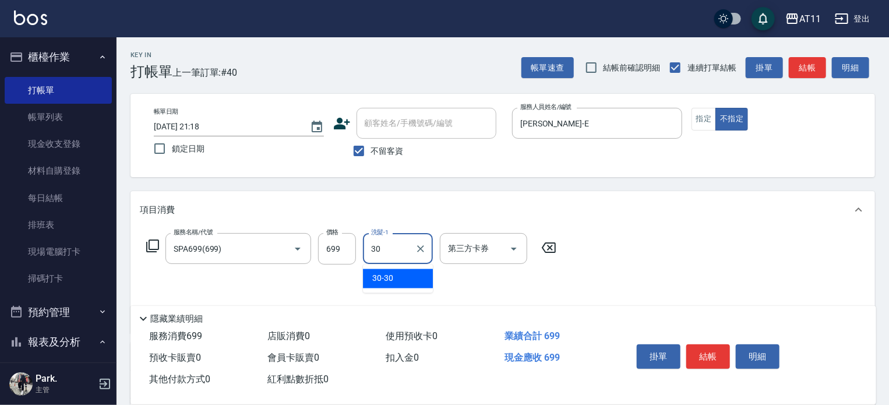
type input "30-30"
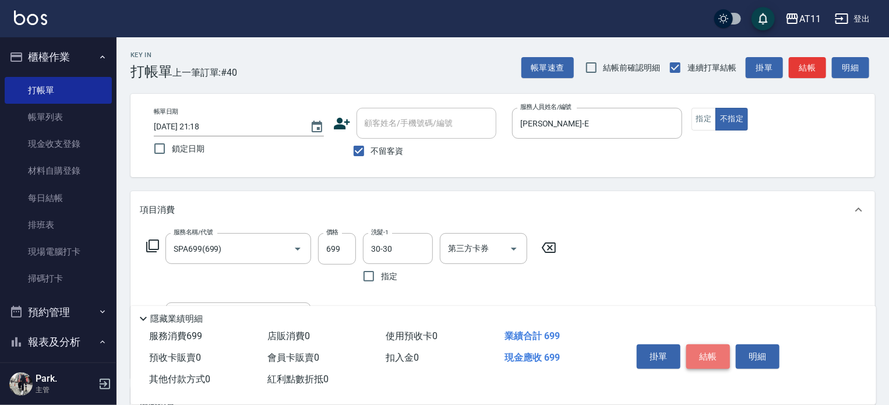
click at [708, 349] on button "結帳" at bounding box center [708, 356] width 44 height 24
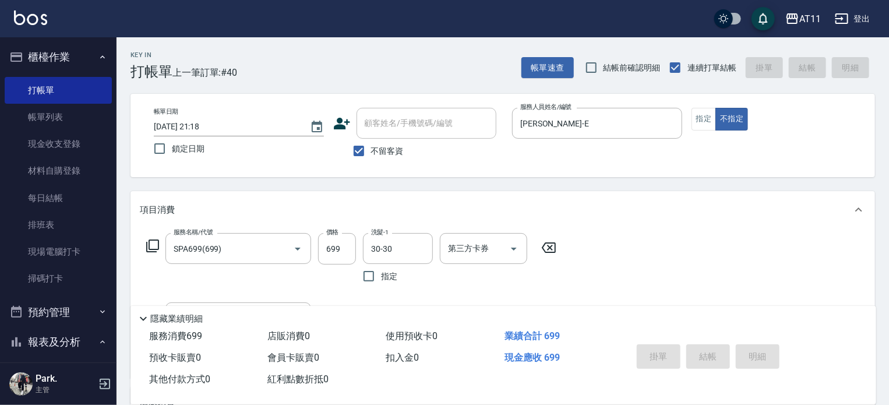
type input "[DATE] 21:19"
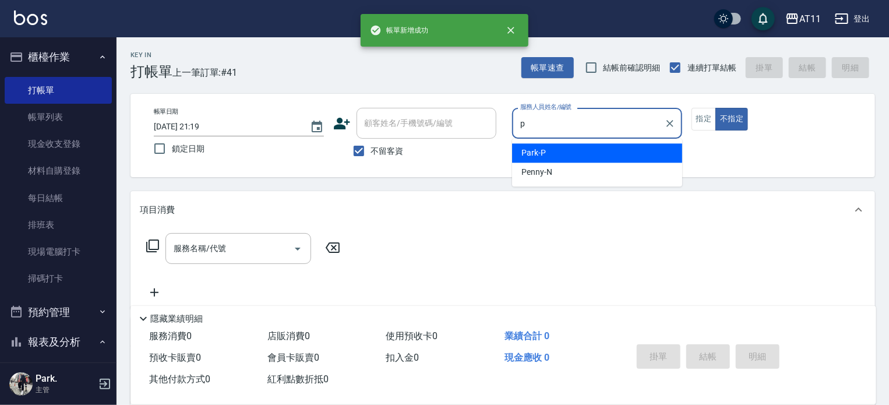
type input "Park-P"
type button "false"
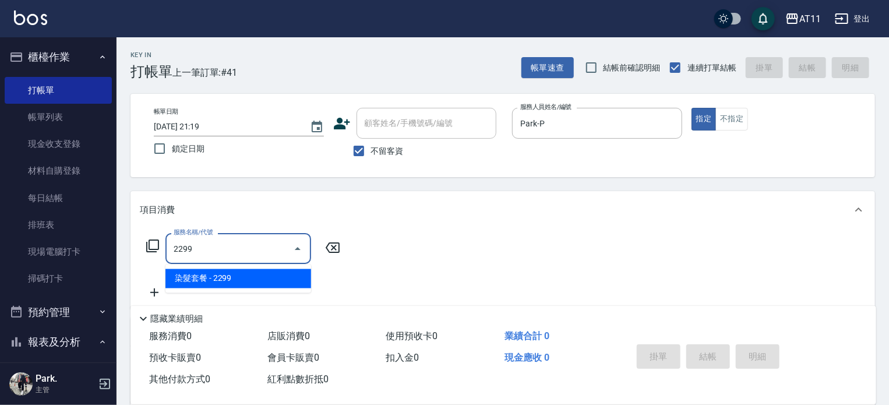
type input "染髮套餐(2299)"
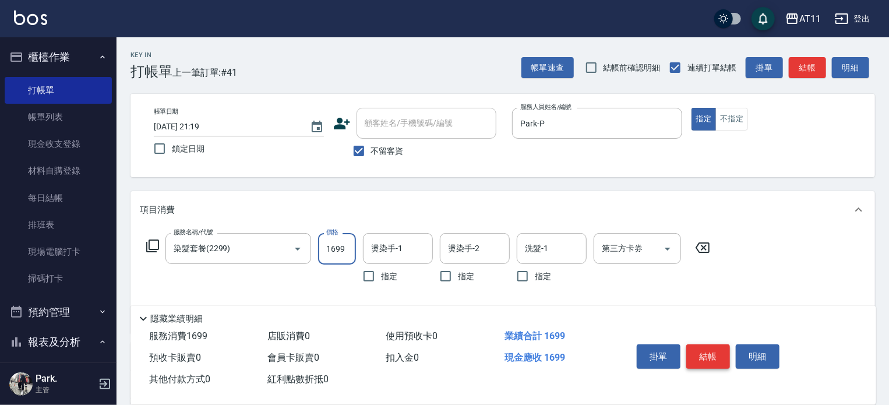
type input "1699"
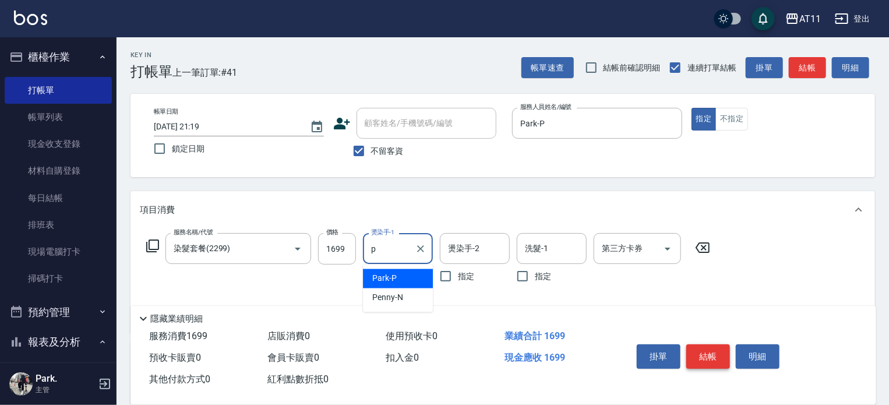
type input "Park-P"
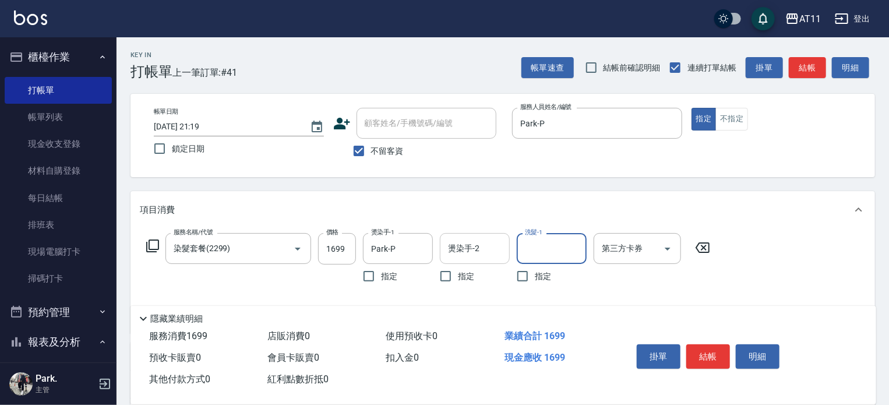
click at [481, 261] on div "燙染手-2" at bounding box center [475, 248] width 70 height 31
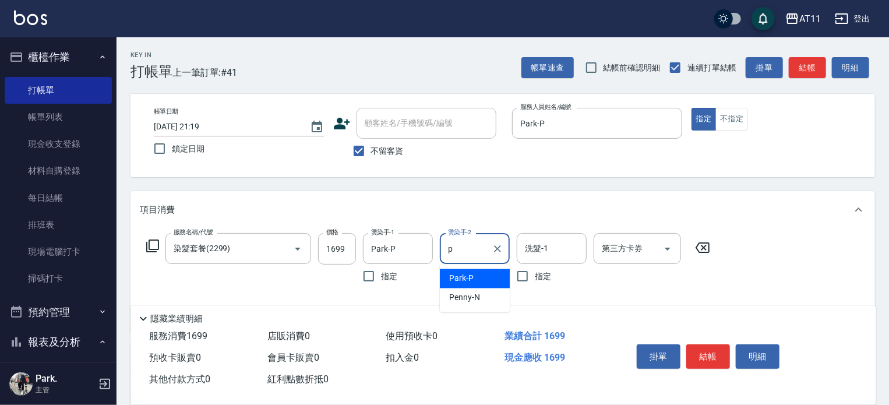
type input "Park-P"
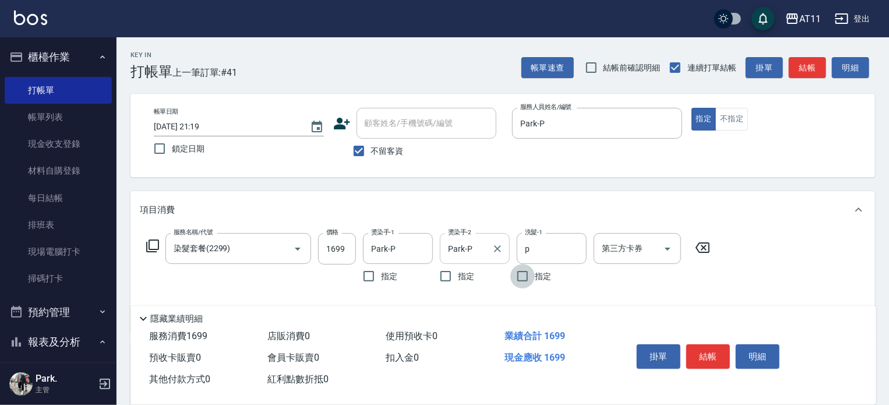
type input "Park-P"
click at [699, 354] on button "結帳" at bounding box center [708, 356] width 44 height 24
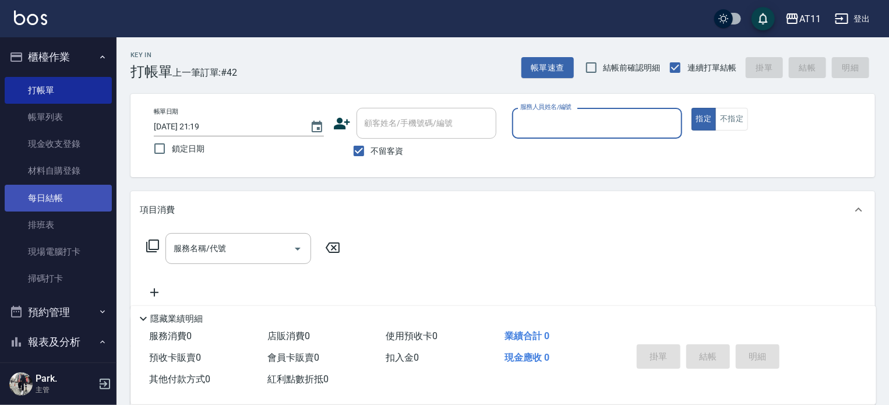
click at [48, 195] on link "每日結帳" at bounding box center [58, 198] width 107 height 27
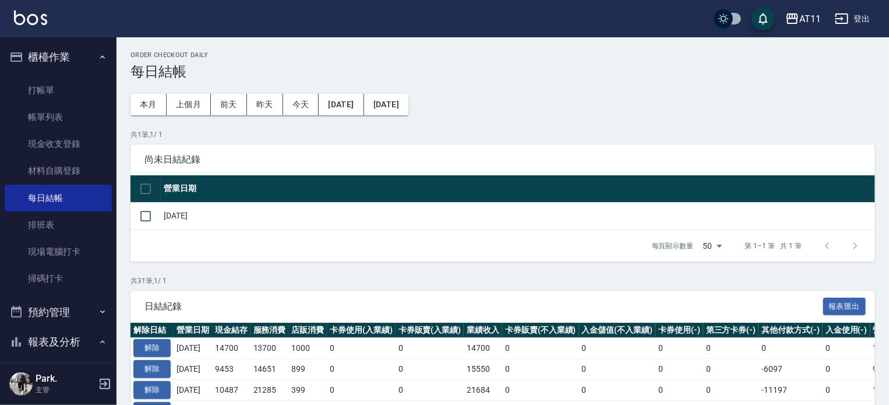
drag, startPoint x: 143, startPoint y: 212, endPoint x: 171, endPoint y: 228, distance: 32.4
click at [143, 212] on input "checkbox" at bounding box center [145, 216] width 24 height 24
checkbox input "true"
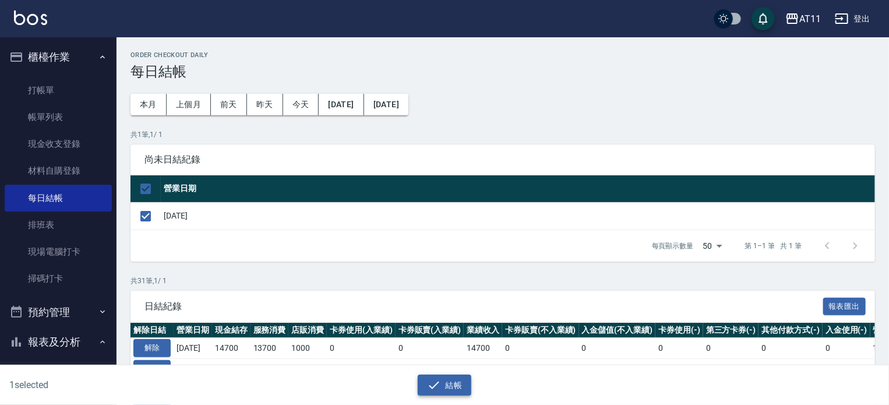
click at [449, 385] on button "結帳" at bounding box center [445, 385] width 54 height 22
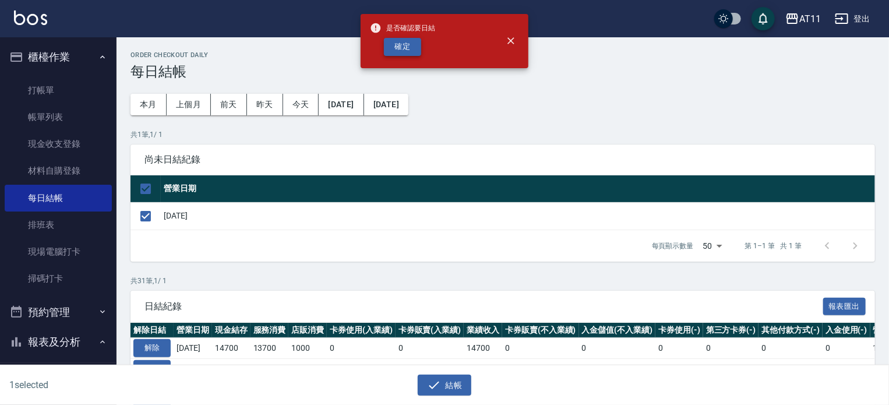
click at [409, 45] on button "確定" at bounding box center [402, 47] width 37 height 18
checkbox input "false"
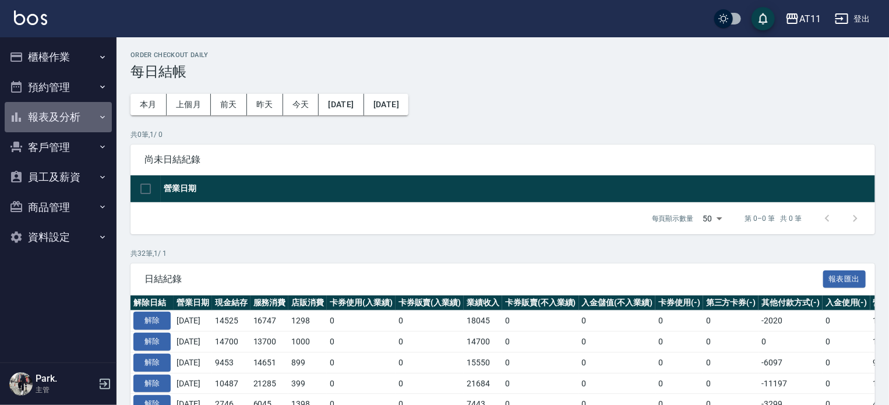
click at [47, 125] on button "報表及分析" at bounding box center [58, 117] width 107 height 30
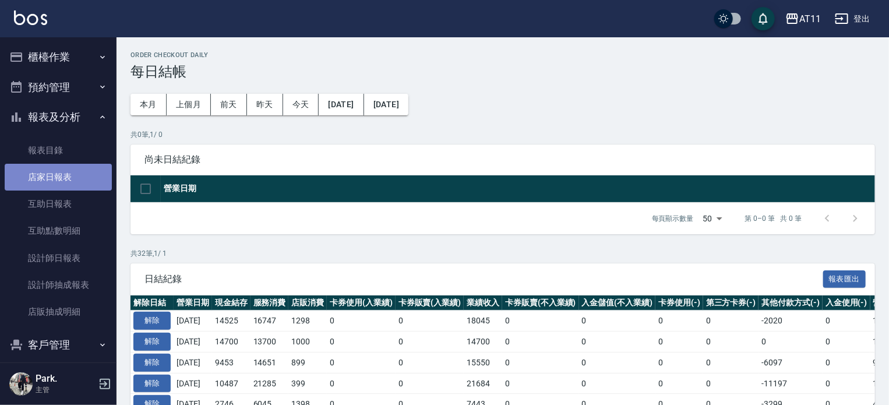
click at [61, 176] on link "店家日報表" at bounding box center [58, 177] width 107 height 27
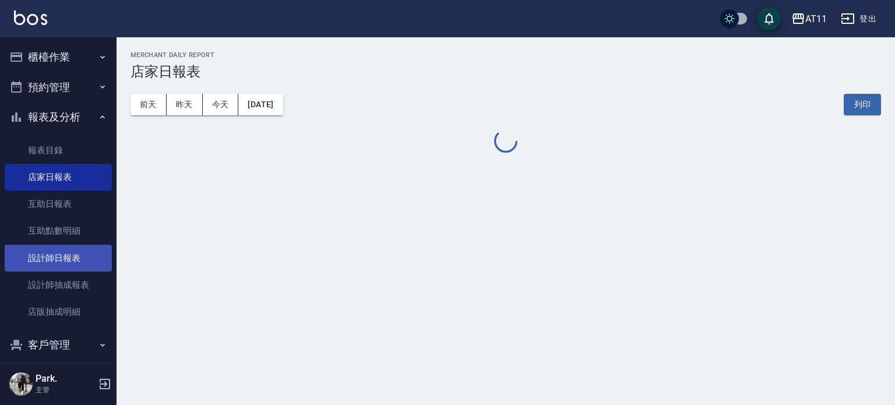
click at [65, 265] on link "設計師日報表" at bounding box center [58, 258] width 107 height 27
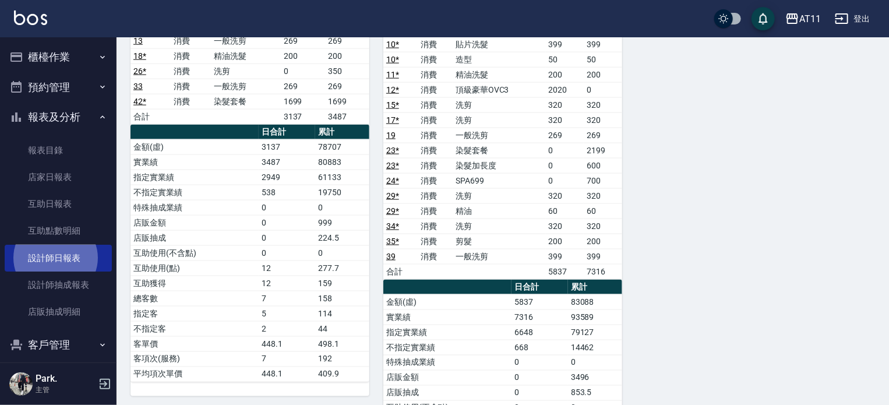
scroll to position [524, 0]
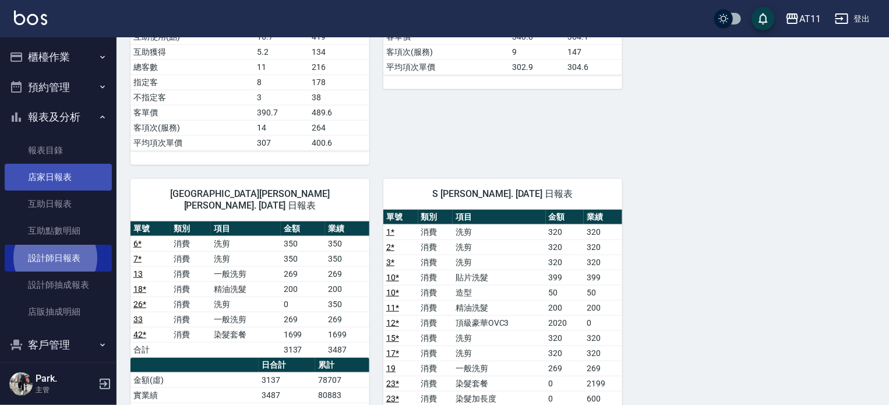
click at [58, 170] on link "店家日報表" at bounding box center [58, 177] width 107 height 27
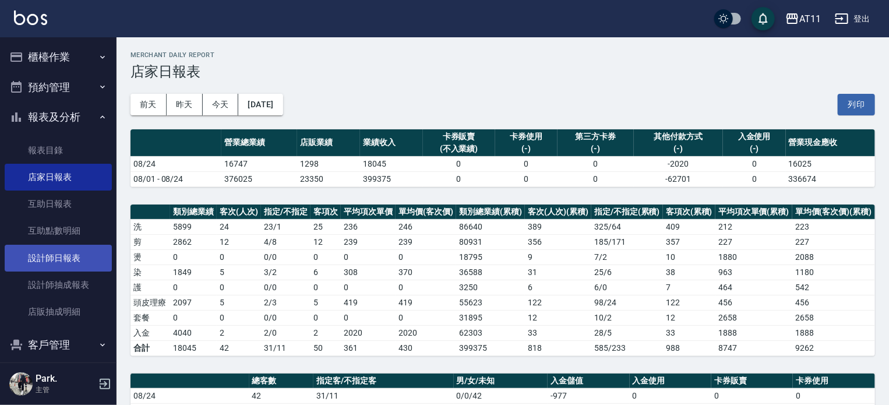
click at [56, 263] on link "設計師日報表" at bounding box center [58, 258] width 107 height 27
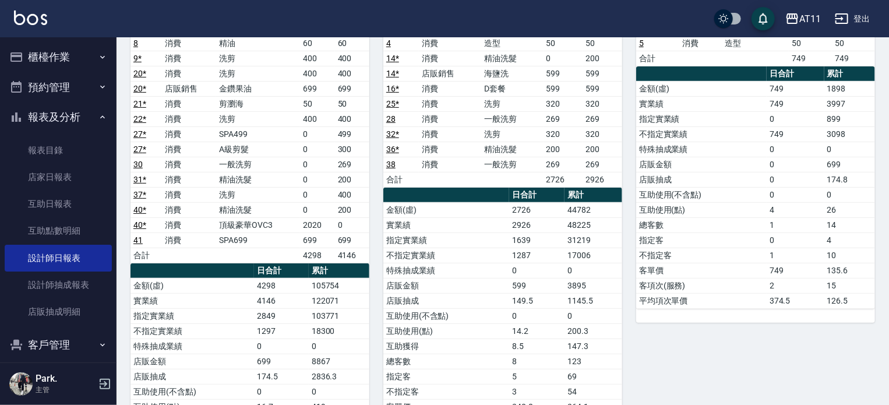
scroll to position [175, 0]
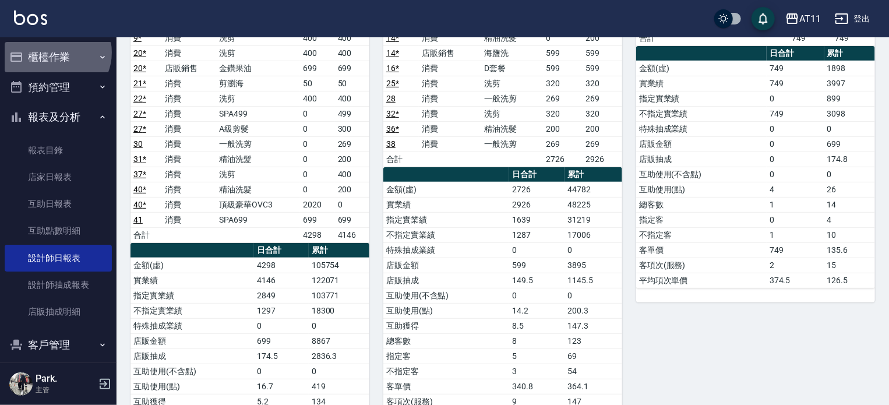
click at [56, 52] on button "櫃檯作業" at bounding box center [58, 57] width 107 height 30
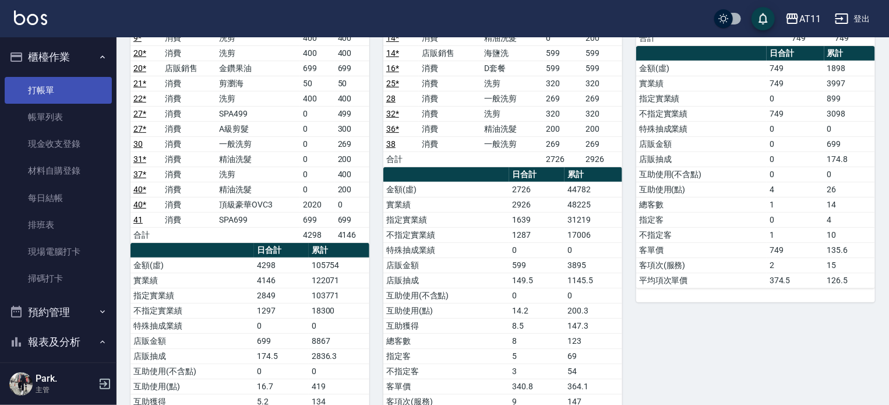
click at [56, 88] on link "打帳單" at bounding box center [58, 90] width 107 height 27
